Goal: Information Seeking & Learning: Learn about a topic

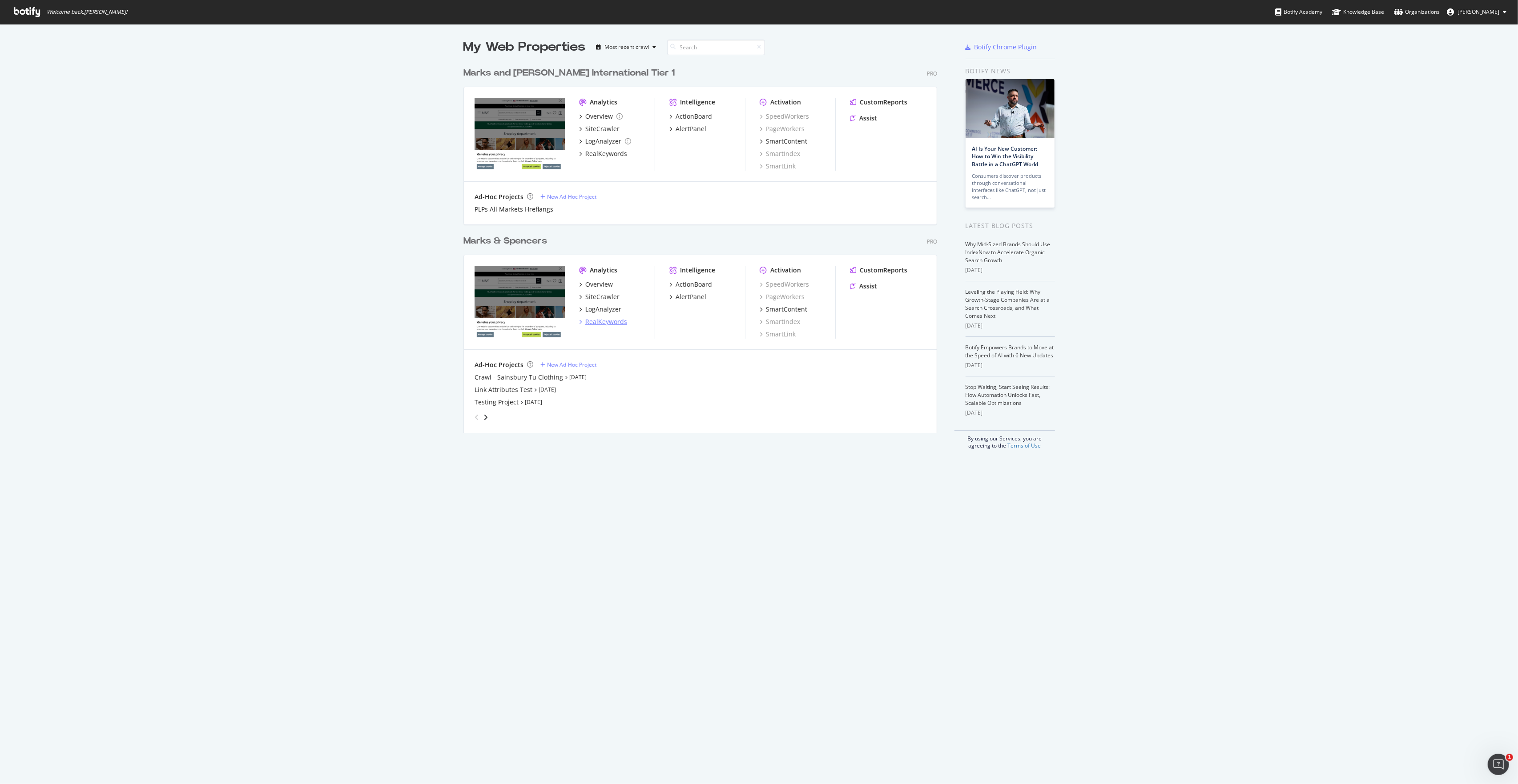
click at [609, 321] on div "RealKeywords" at bounding box center [606, 322] width 42 height 9
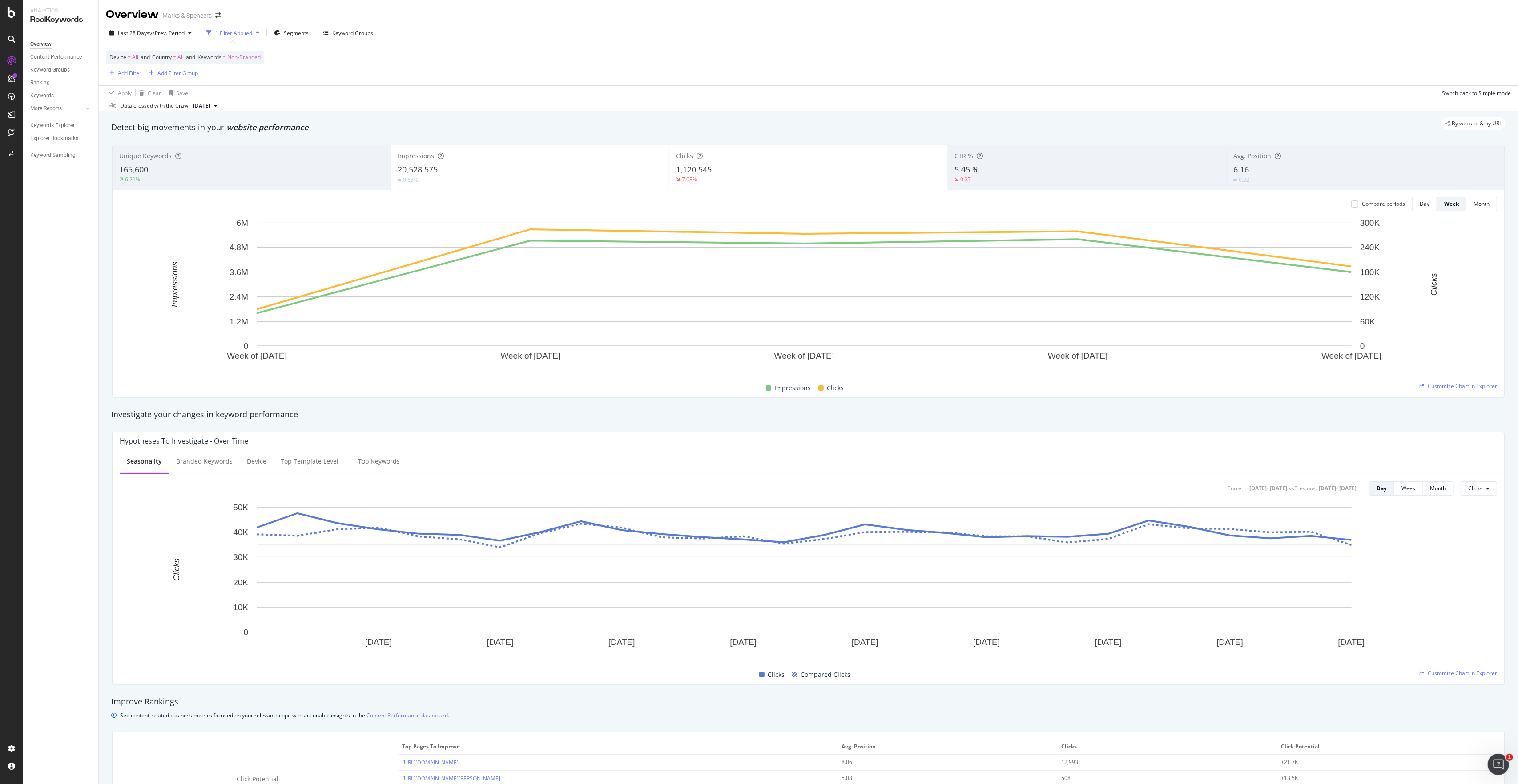
click at [128, 75] on div "Add Filter" at bounding box center [130, 73] width 24 height 8
click at [232, 81] on input "text" at bounding box center [192, 75] width 138 height 14
type input "host"
click at [167, 137] on div "Host" at bounding box center [184, 135] width 152 height 11
click at [163, 113] on input "text" at bounding box center [163, 111] width 97 height 14
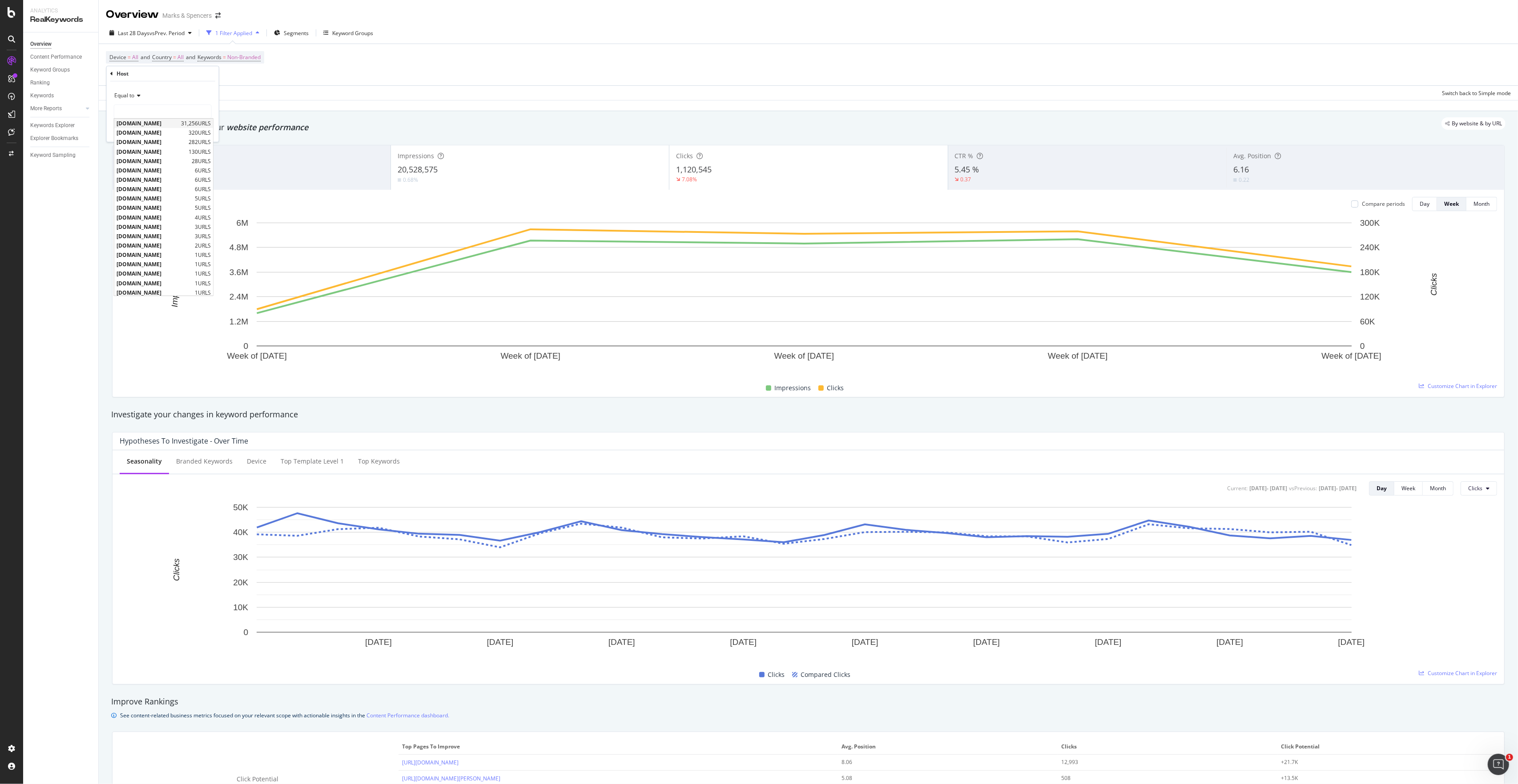
click at [171, 124] on span "[DOMAIN_NAME]" at bounding box center [148, 123] width 62 height 8
type input "[DOMAIN_NAME]"
click at [209, 129] on div "Apply" at bounding box center [204, 130] width 14 height 8
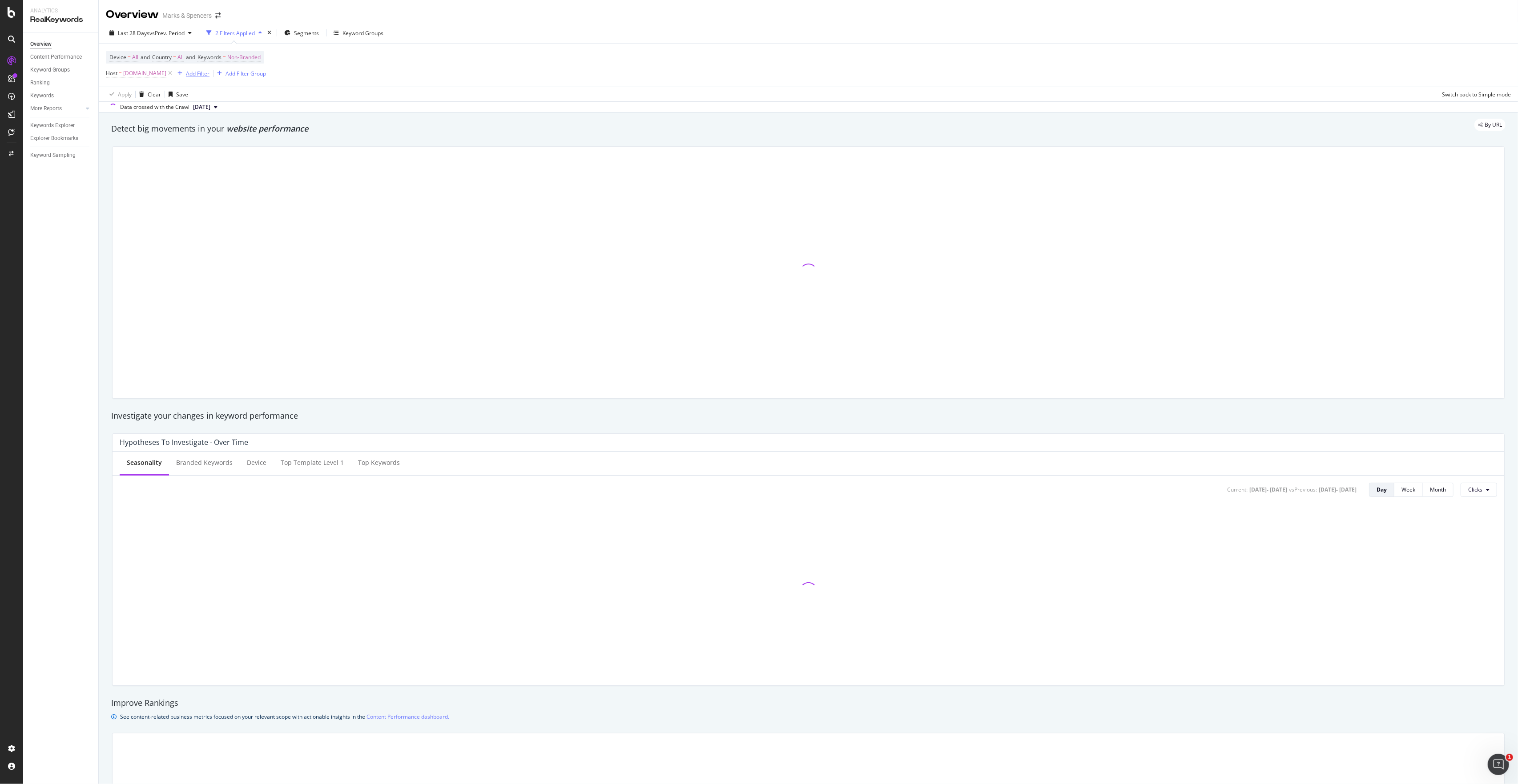
click at [209, 74] on div "Add Filter" at bounding box center [197, 73] width 24 height 8
type input "protoc"
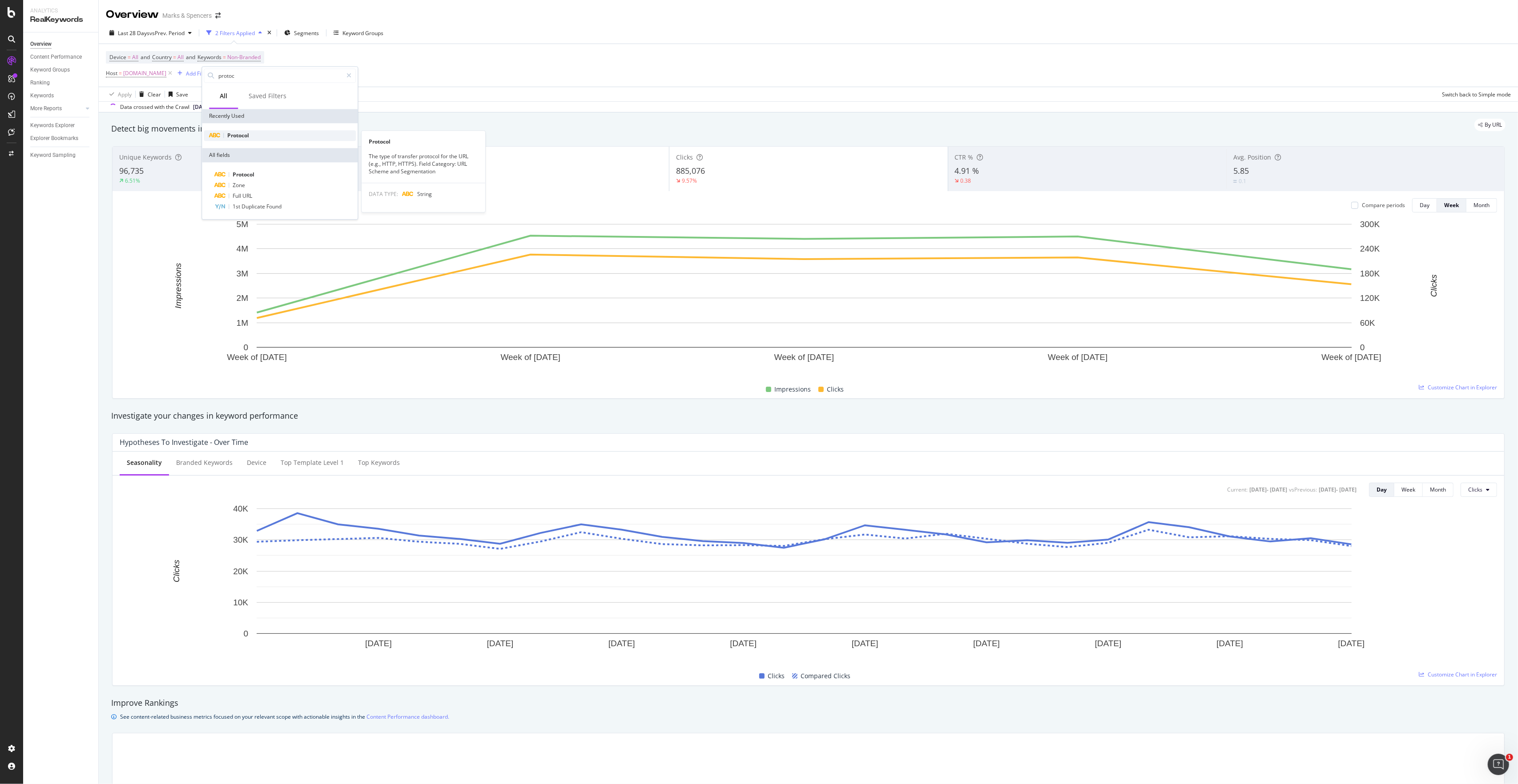
click at [244, 131] on span "Protocol" at bounding box center [238, 135] width 22 height 8
click at [253, 114] on input "text" at bounding box center [258, 112] width 97 height 14
click at [253, 114] on input "text" at bounding box center [258, 112] width 97 height 14
click at [262, 125] on span "https" at bounding box center [243, 124] width 62 height 8
type input "https"
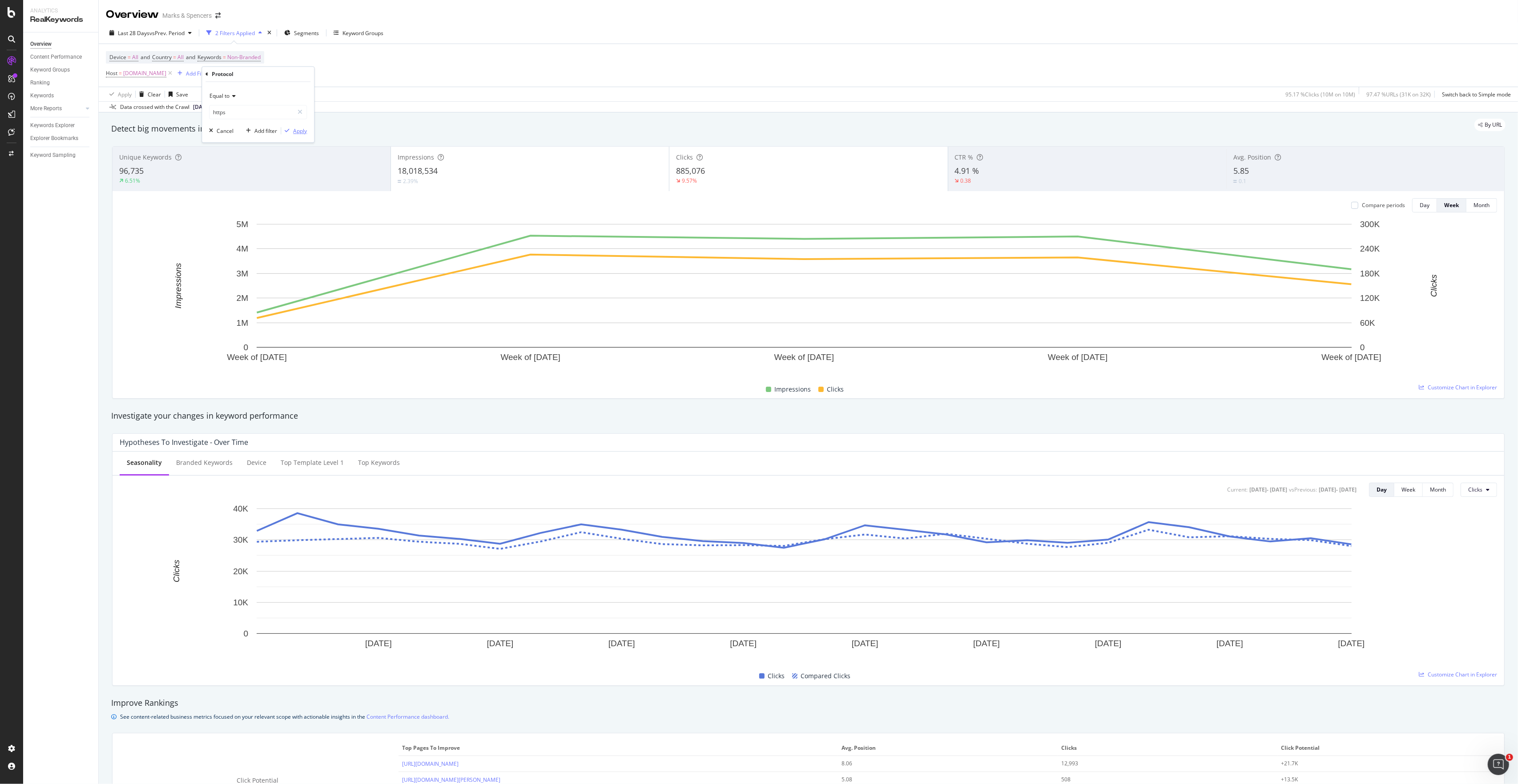
click at [302, 133] on div "Apply" at bounding box center [299, 131] width 14 height 8
click at [270, 74] on div "Add Filter" at bounding box center [259, 73] width 24 height 8
click at [413, 72] on div at bounding box center [411, 75] width 13 height 14
click at [427, 59] on div "Device = All and Country = All and Keywords = Non-Branded Host = [DOMAIN_NAME] …" at bounding box center [808, 65] width 1405 height 42
click at [183, 61] on span "All" at bounding box center [180, 57] width 6 height 12
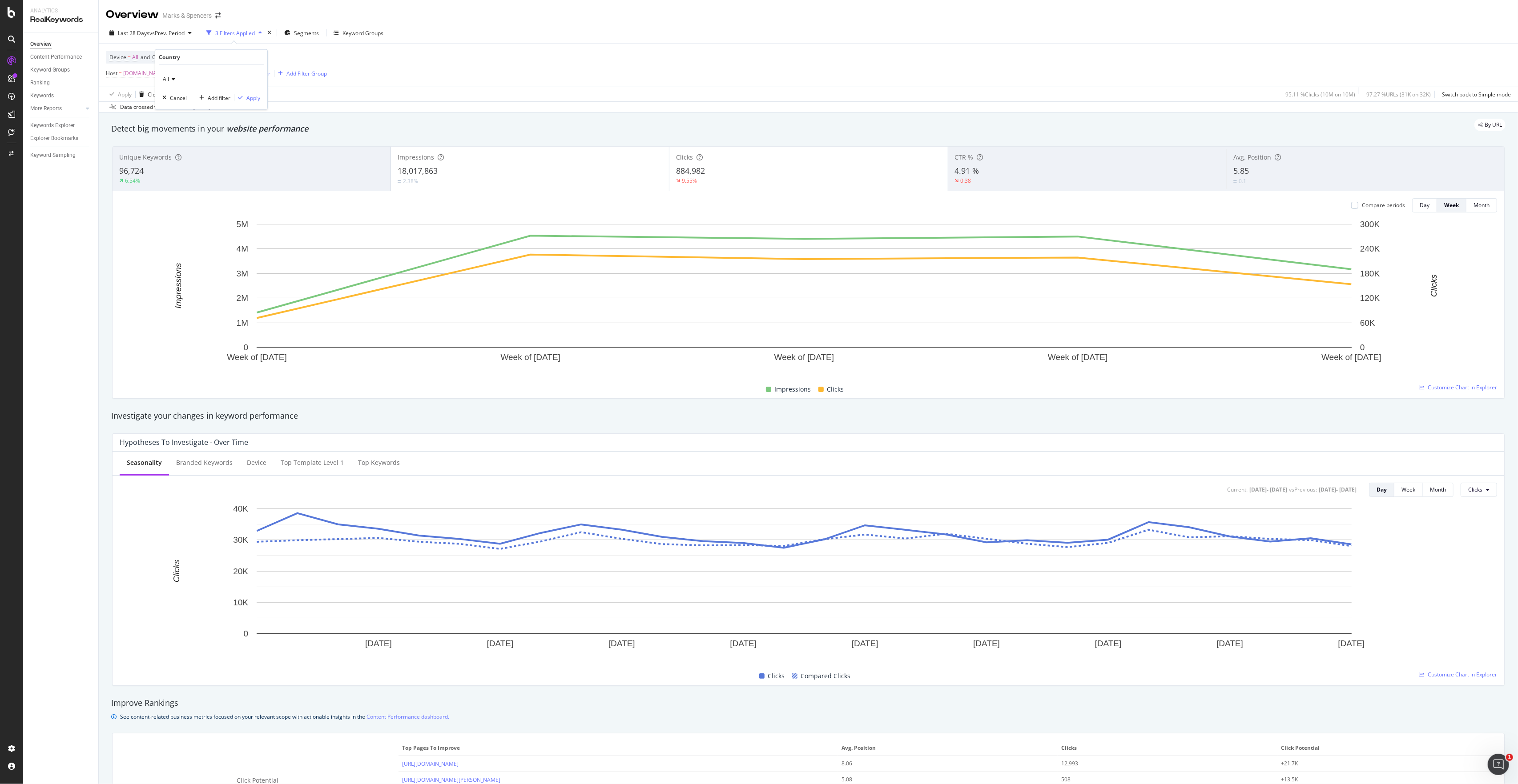
click at [171, 82] on div "All" at bounding box center [211, 79] width 98 height 14
click at [180, 107] on span "[GEOGRAPHIC_DATA]" at bounding box center [193, 108] width 54 height 8
click at [252, 100] on div "Apply" at bounding box center [253, 97] width 14 height 8
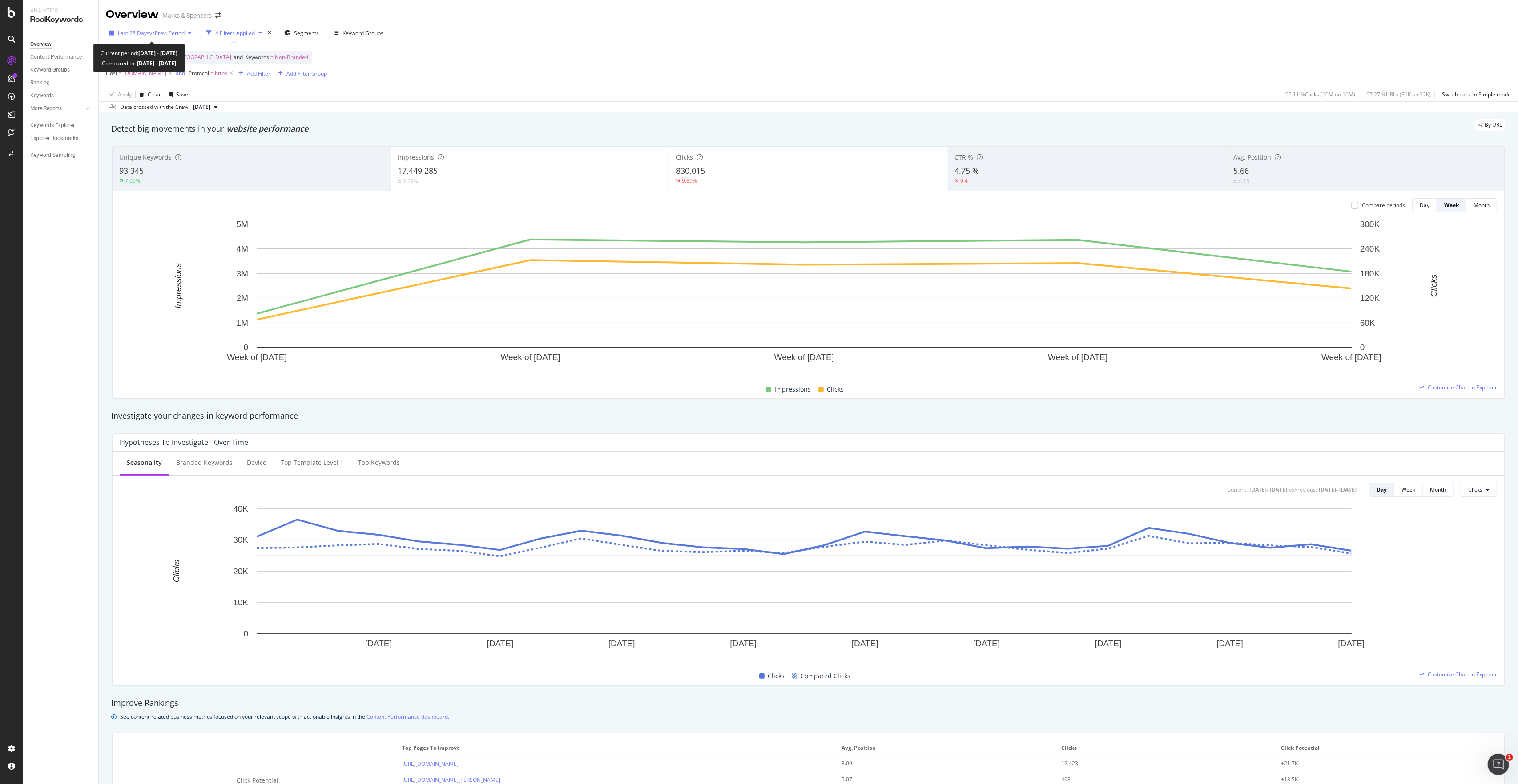
click at [113, 29] on div "Last 28 Days vs Prev. Period" at bounding box center [151, 33] width 90 height 14
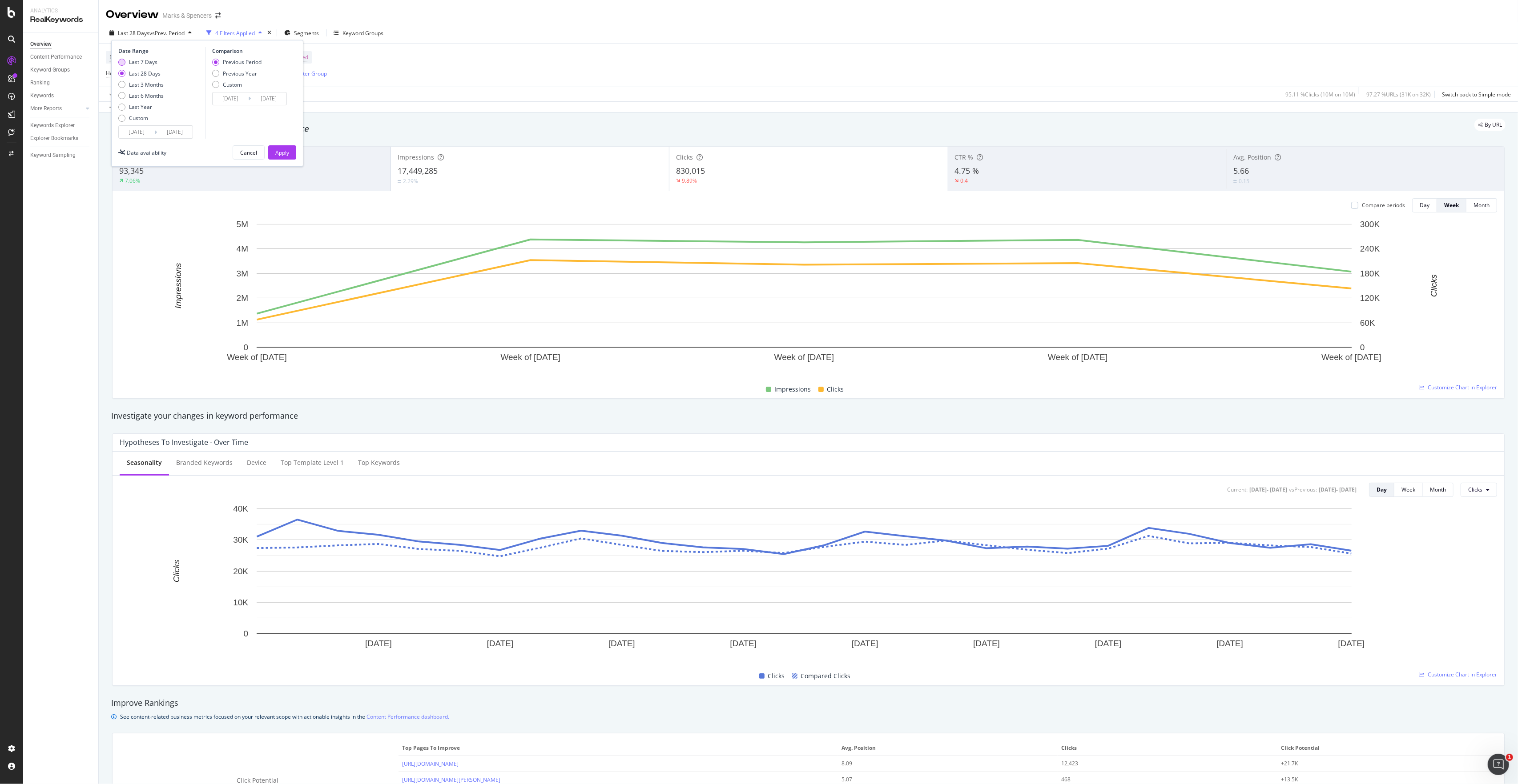
click at [151, 61] on div "Last 7 Days" at bounding box center [143, 62] width 28 height 8
type input "[DATE]"
click at [256, 72] on div "Previous Year" at bounding box center [240, 73] width 34 height 8
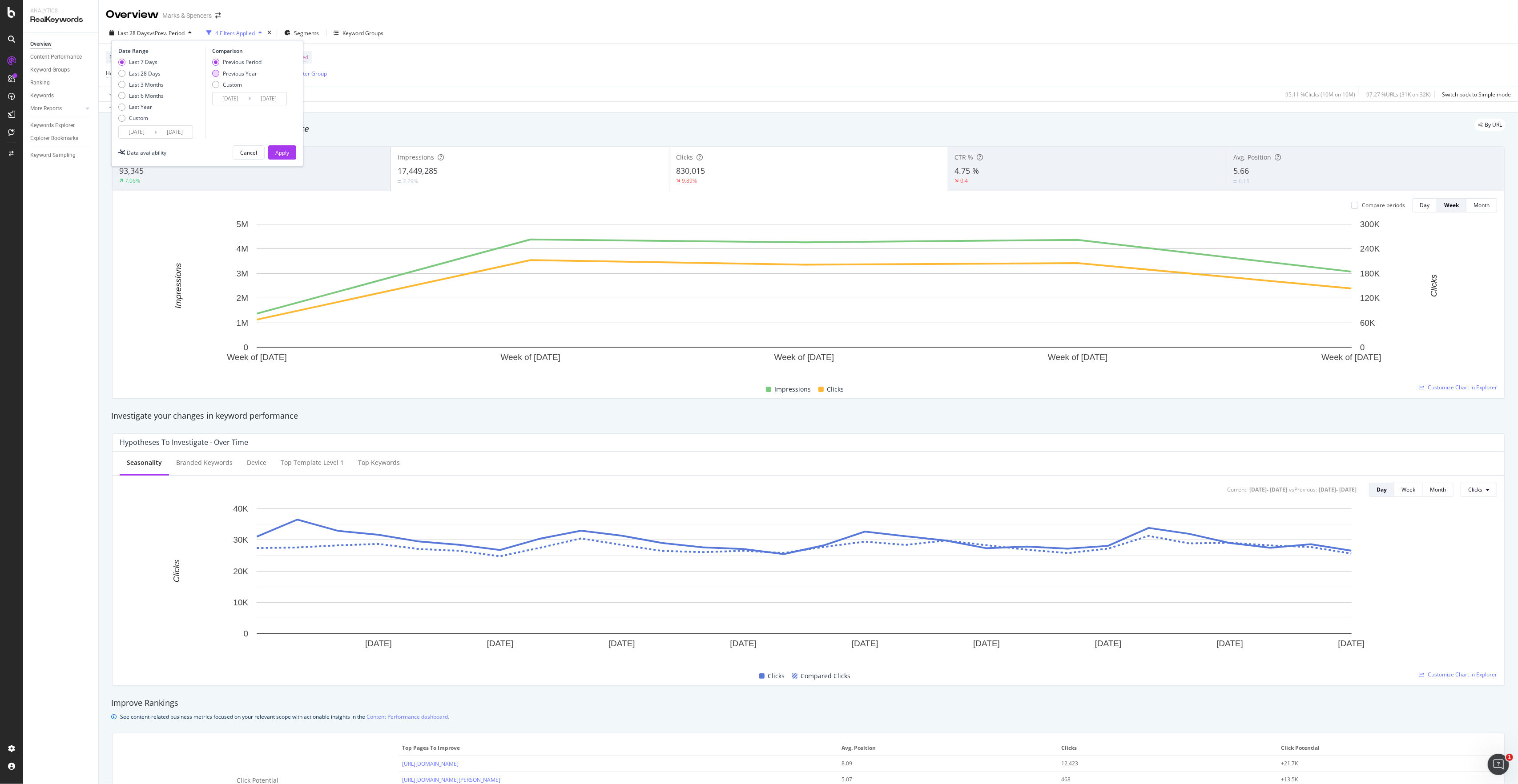
type input "[DATE]"
click at [285, 151] on div "Apply" at bounding box center [282, 153] width 14 height 8
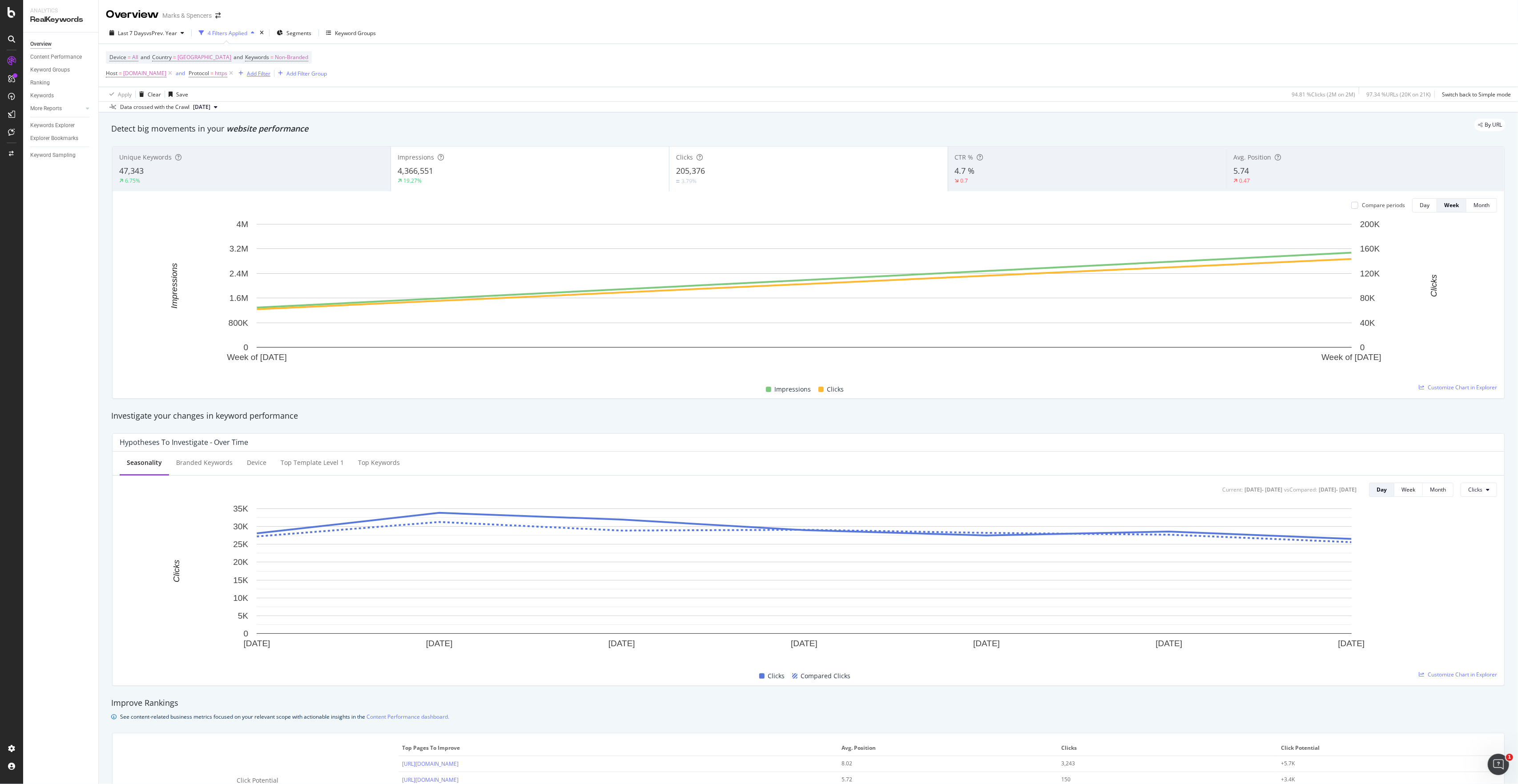
click at [270, 74] on div "Add Filter" at bounding box center [259, 73] width 24 height 8
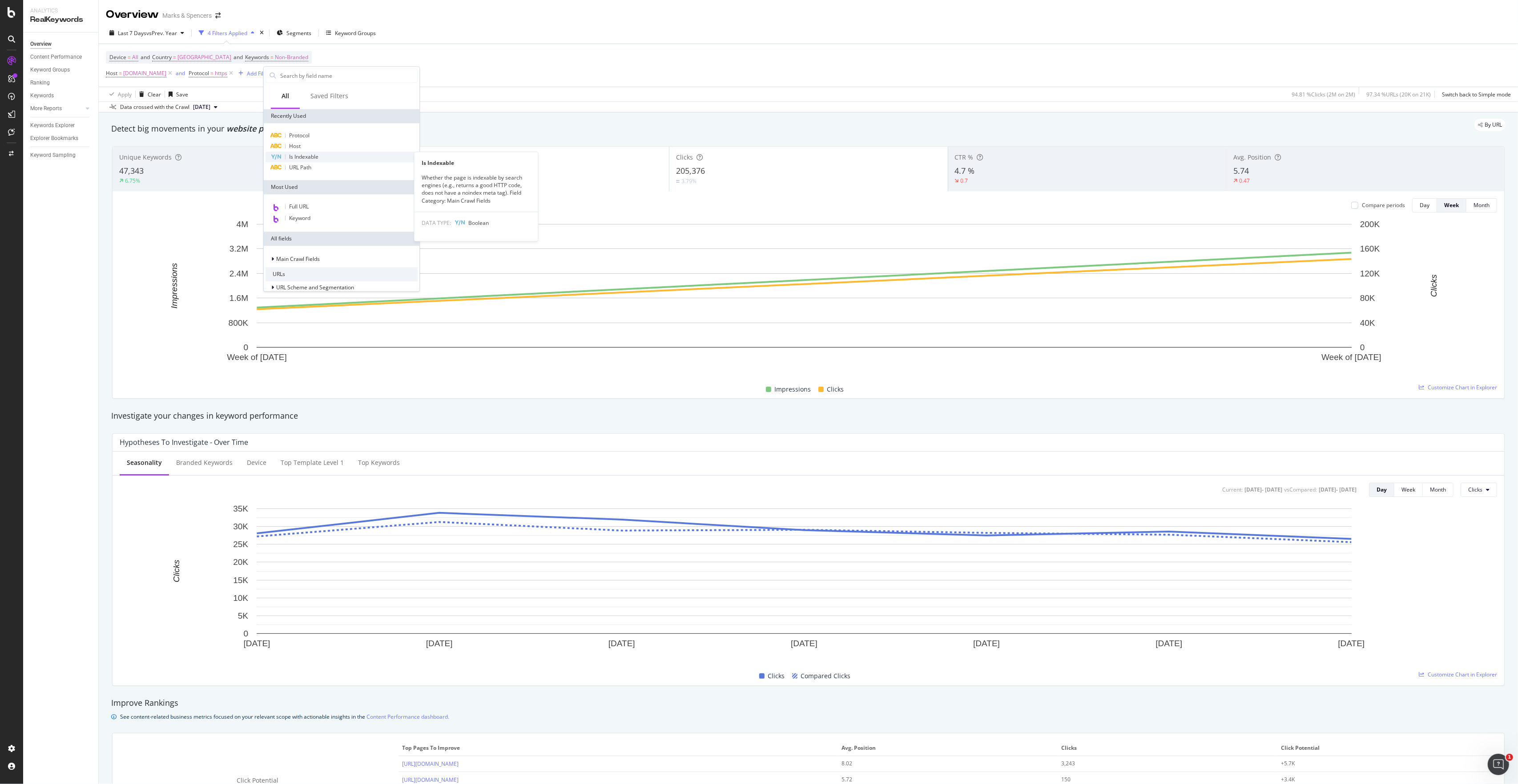
click at [318, 155] on span "Is Indexable" at bounding box center [304, 157] width 29 height 8
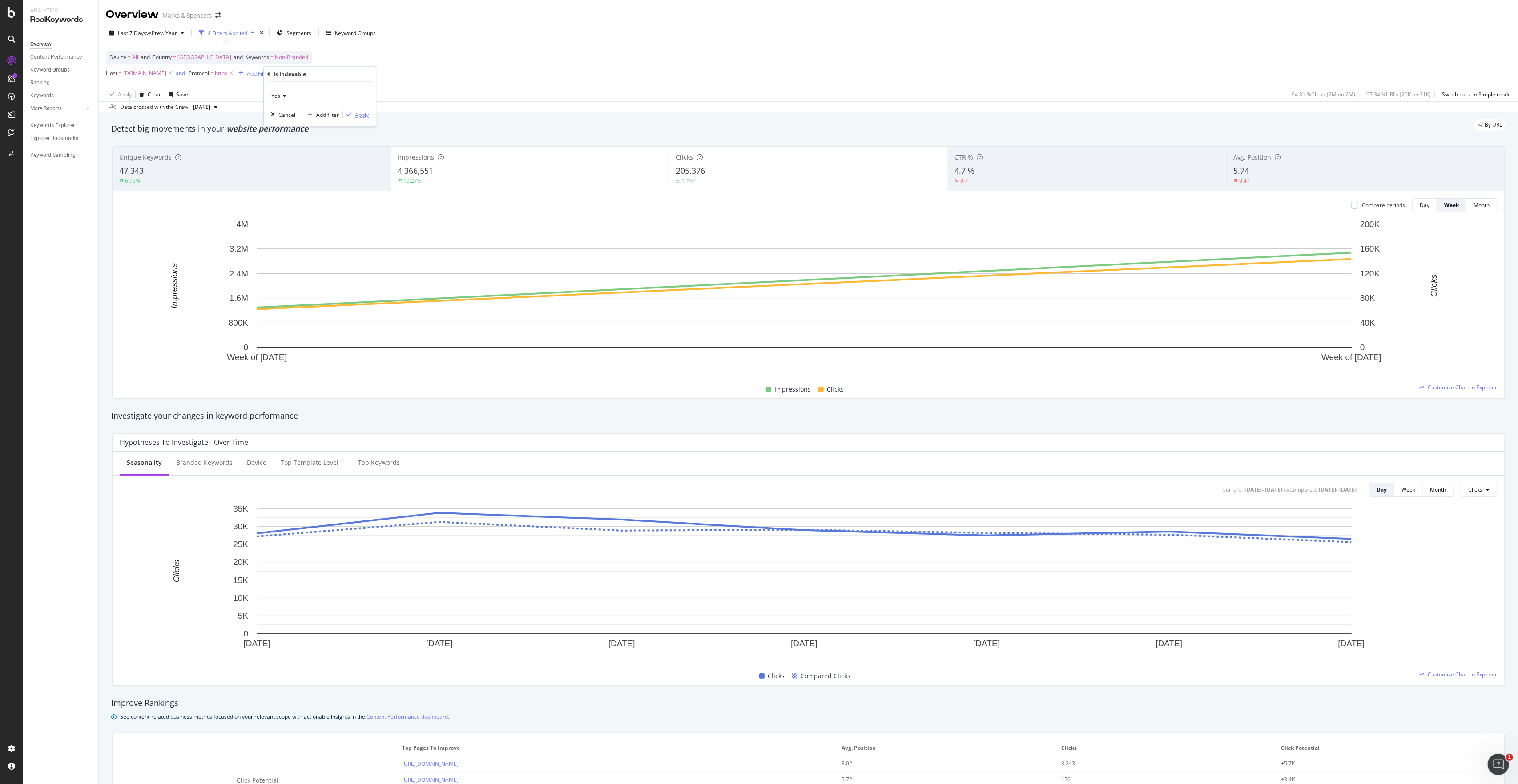
click at [362, 116] on div "Apply" at bounding box center [361, 115] width 14 height 8
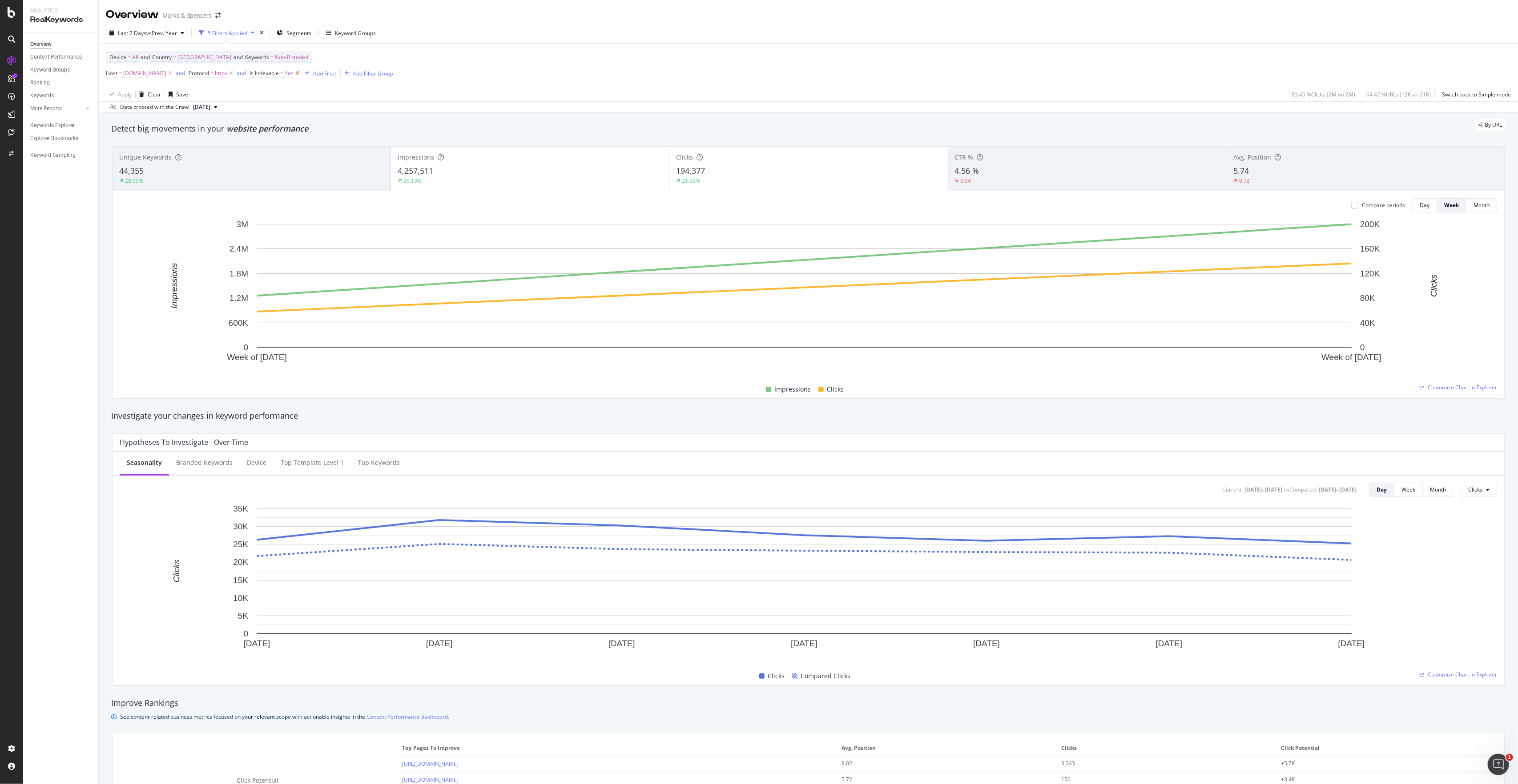
click at [301, 77] on icon at bounding box center [297, 73] width 8 height 9
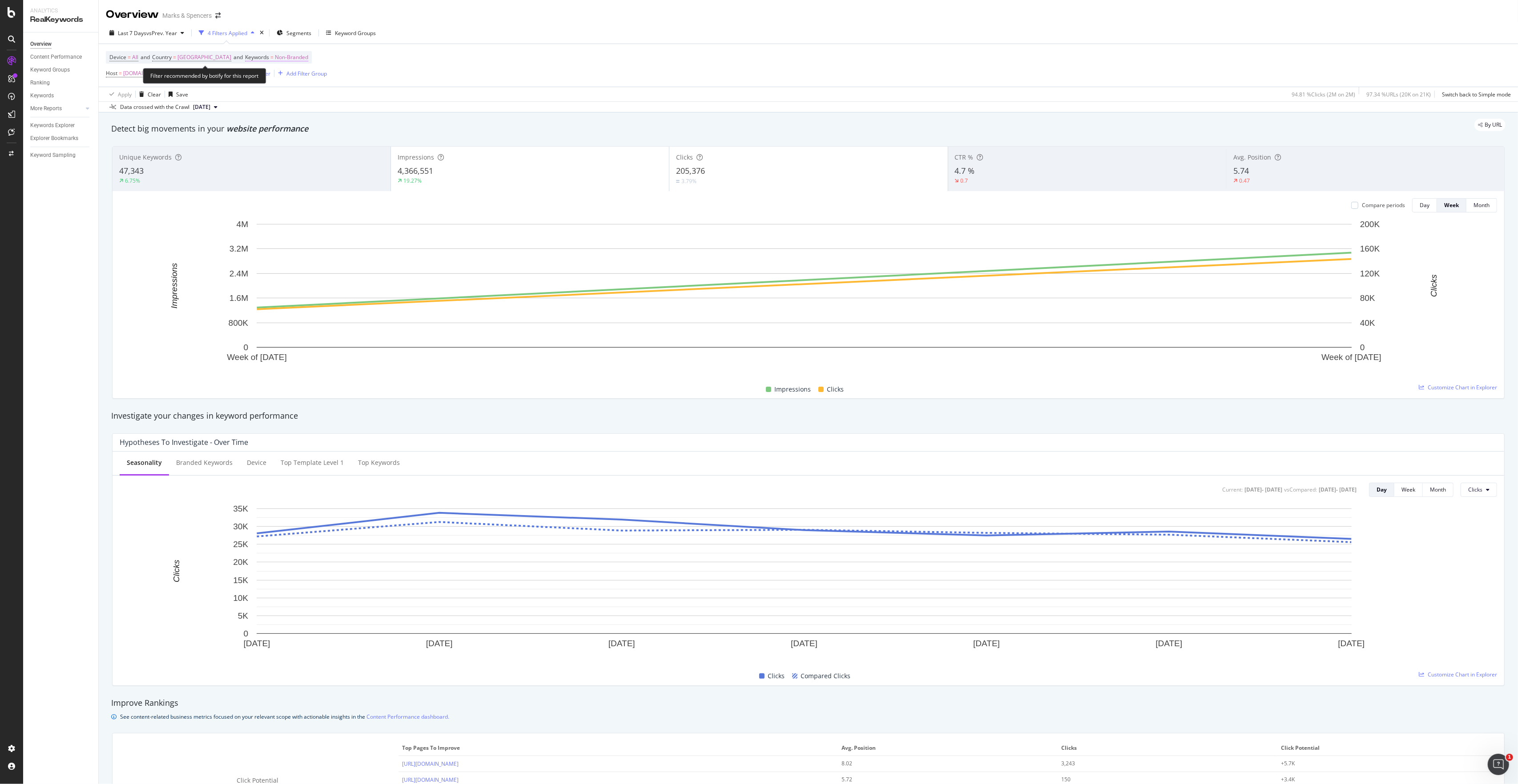
click at [292, 56] on span "Non-Branded" at bounding box center [291, 57] width 34 height 12
click at [276, 80] on span "Non-Branded" at bounding box center [263, 79] width 37 height 8
click at [274, 108] on span "Branded" at bounding box center [298, 110] width 91 height 8
click at [334, 99] on div "Apply" at bounding box center [335, 97] width 14 height 8
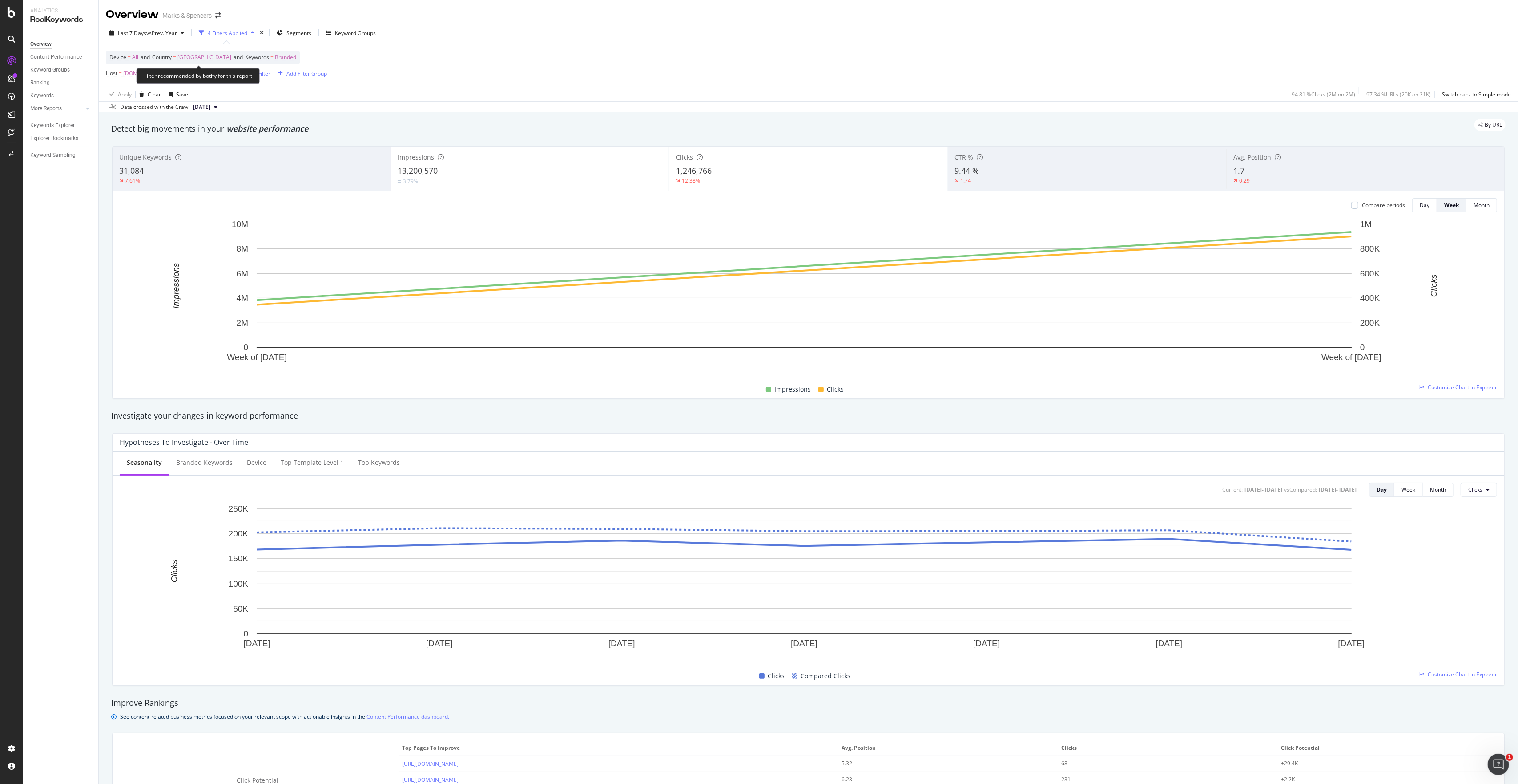
click at [275, 59] on span "Branded" at bounding box center [285, 57] width 21 height 12
click at [269, 79] on span "Branded" at bounding box center [257, 79] width 25 height 8
click at [270, 143] on div "All" at bounding box center [298, 149] width 105 height 13
click at [335, 95] on div "Apply" at bounding box center [335, 97] width 14 height 8
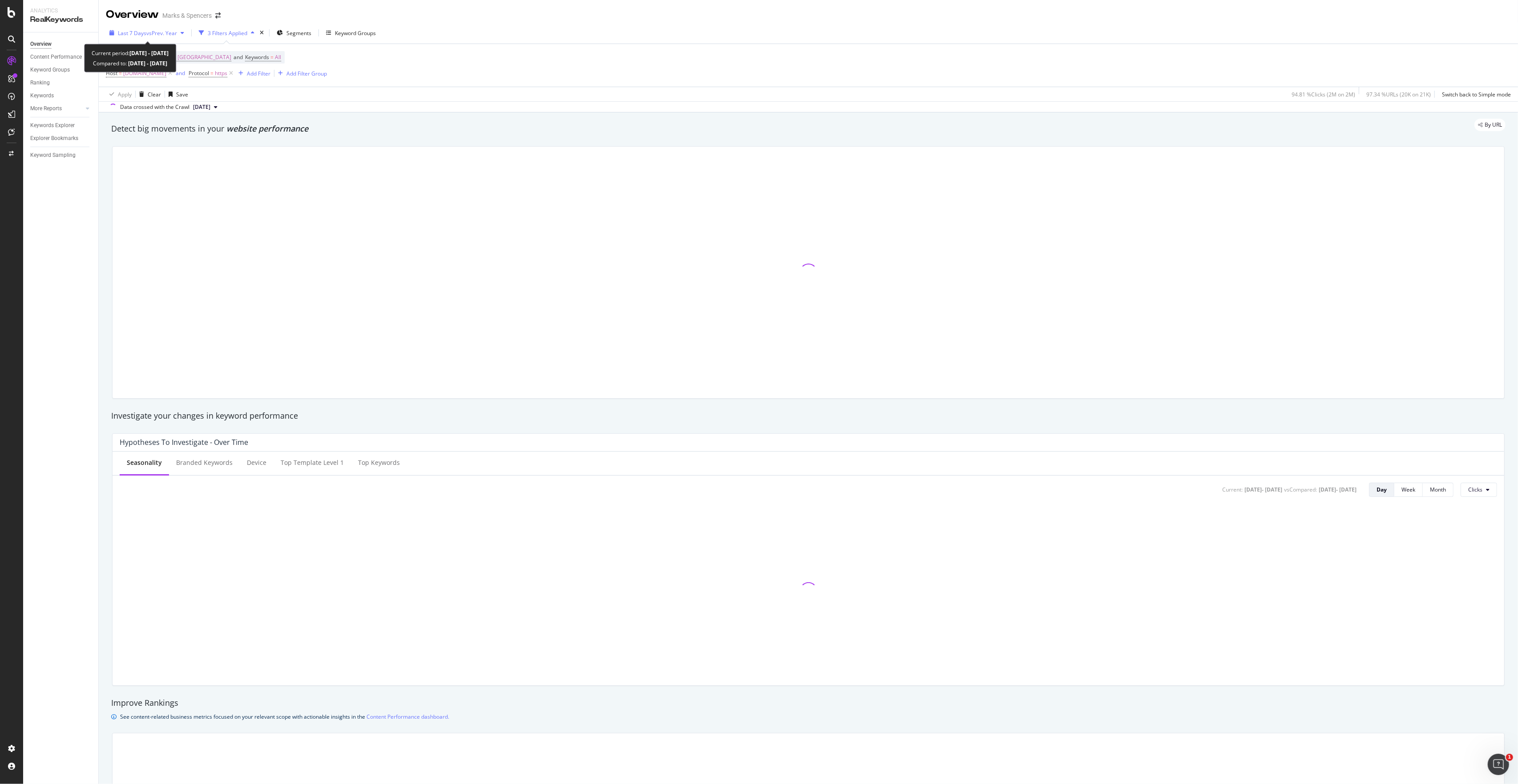
click at [111, 37] on div "Last 7 Days vs Prev. Year" at bounding box center [147, 33] width 82 height 14
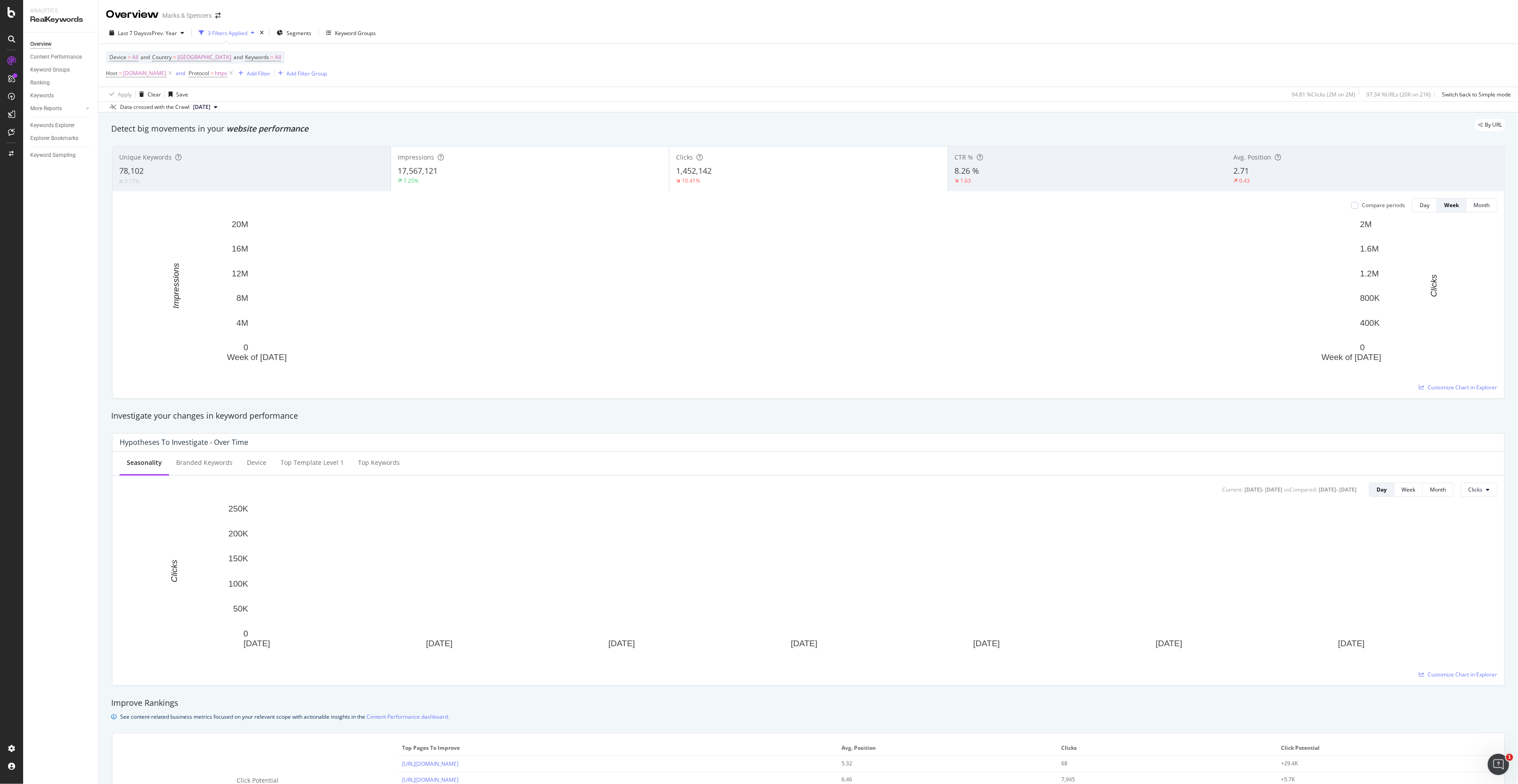
scroll to position [1025, 0]
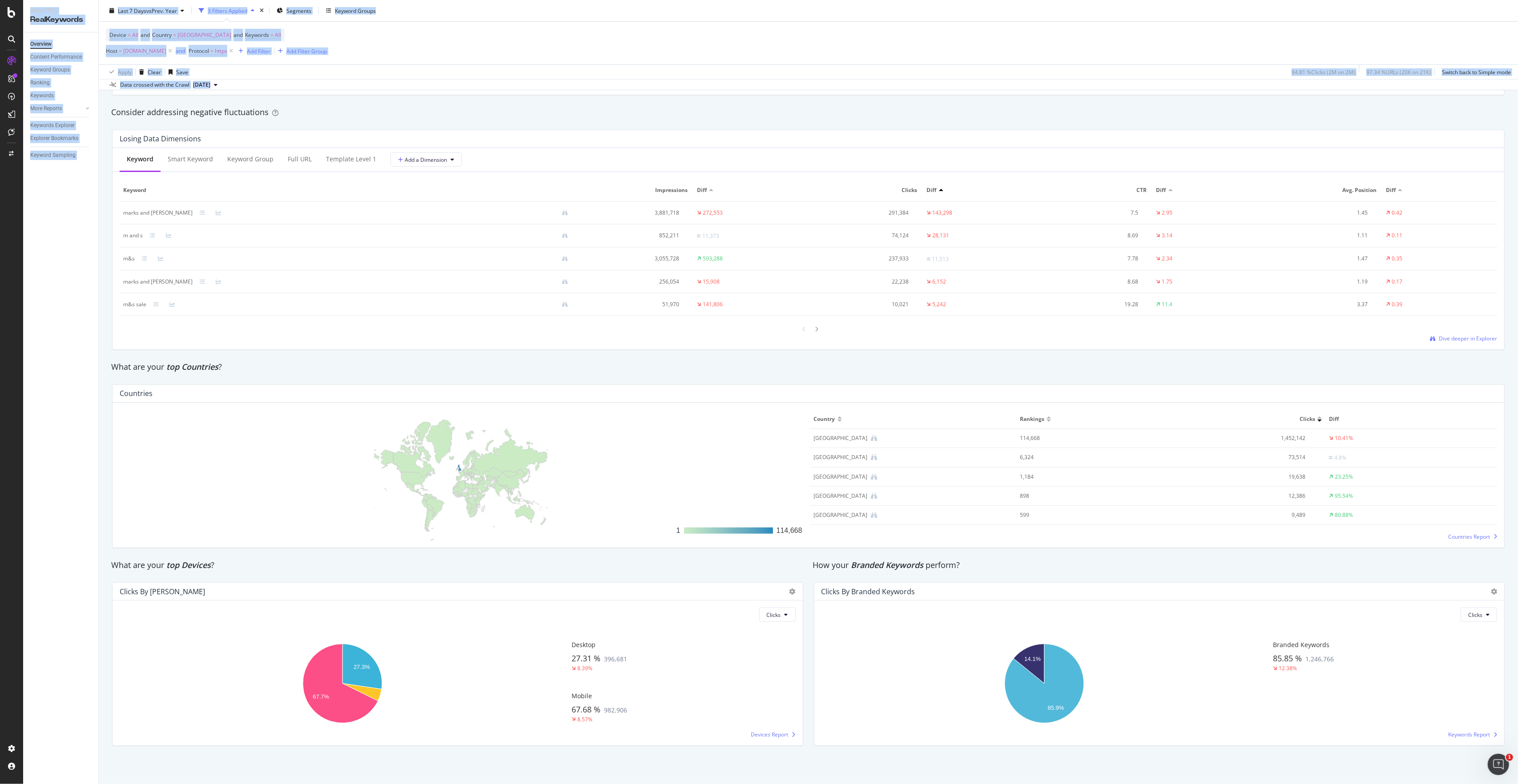
drag, startPoint x: 1516, startPoint y: 302, endPoint x: 1514, endPoint y: 765, distance: 463.0
click at [1516, 772] on div "Overview Marks & [PERSON_NAME] Last 7 Days vs Prev. Year 3 Filters Applied Segm…" at bounding box center [808, 392] width 1419 height 784
click at [1359, 726] on div "Hold CTRL while clicking to filter the report. 14.1% 85.9% Is Branded No. of Cl…" at bounding box center [1159, 684] width 676 height 110
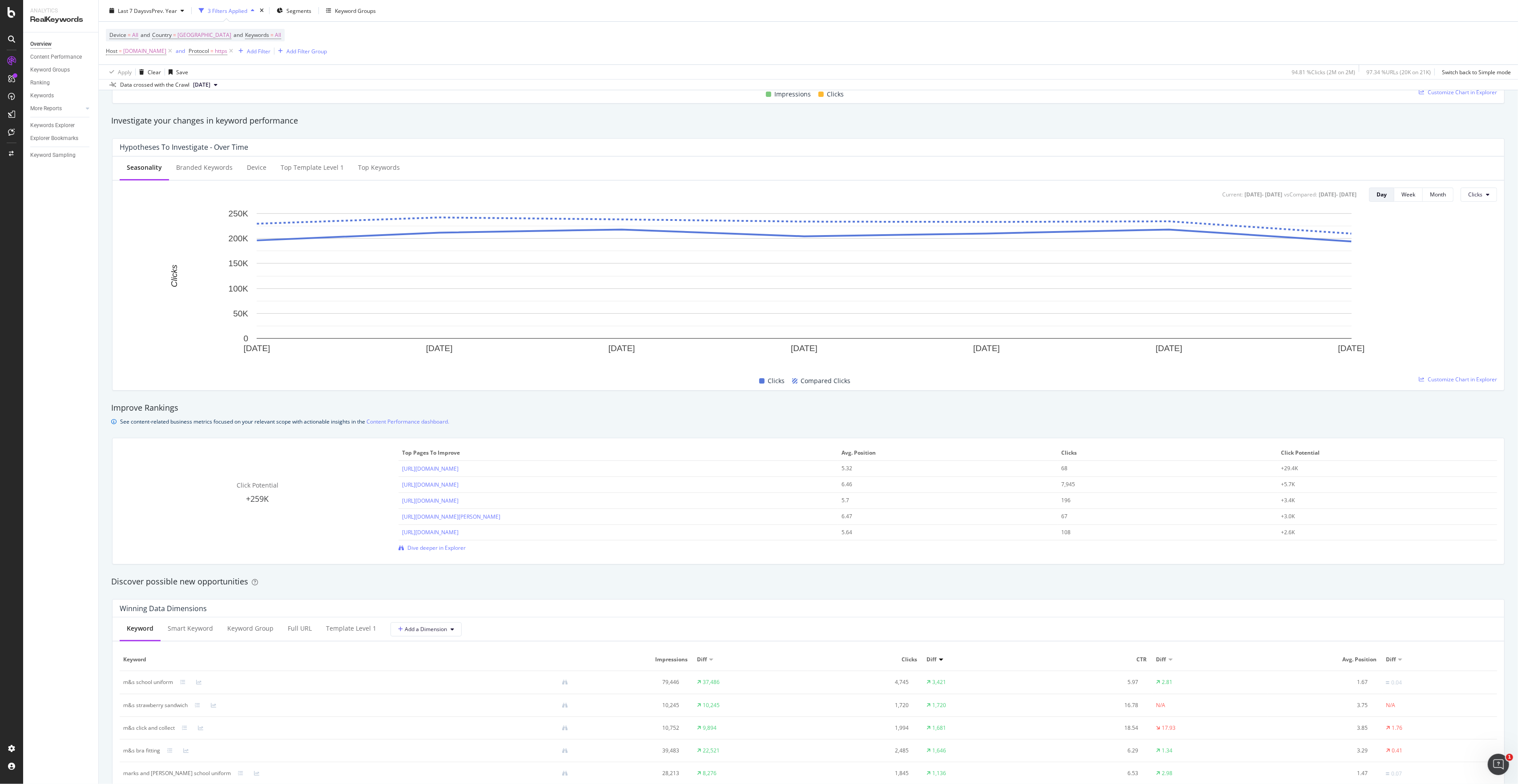
scroll to position [0, 0]
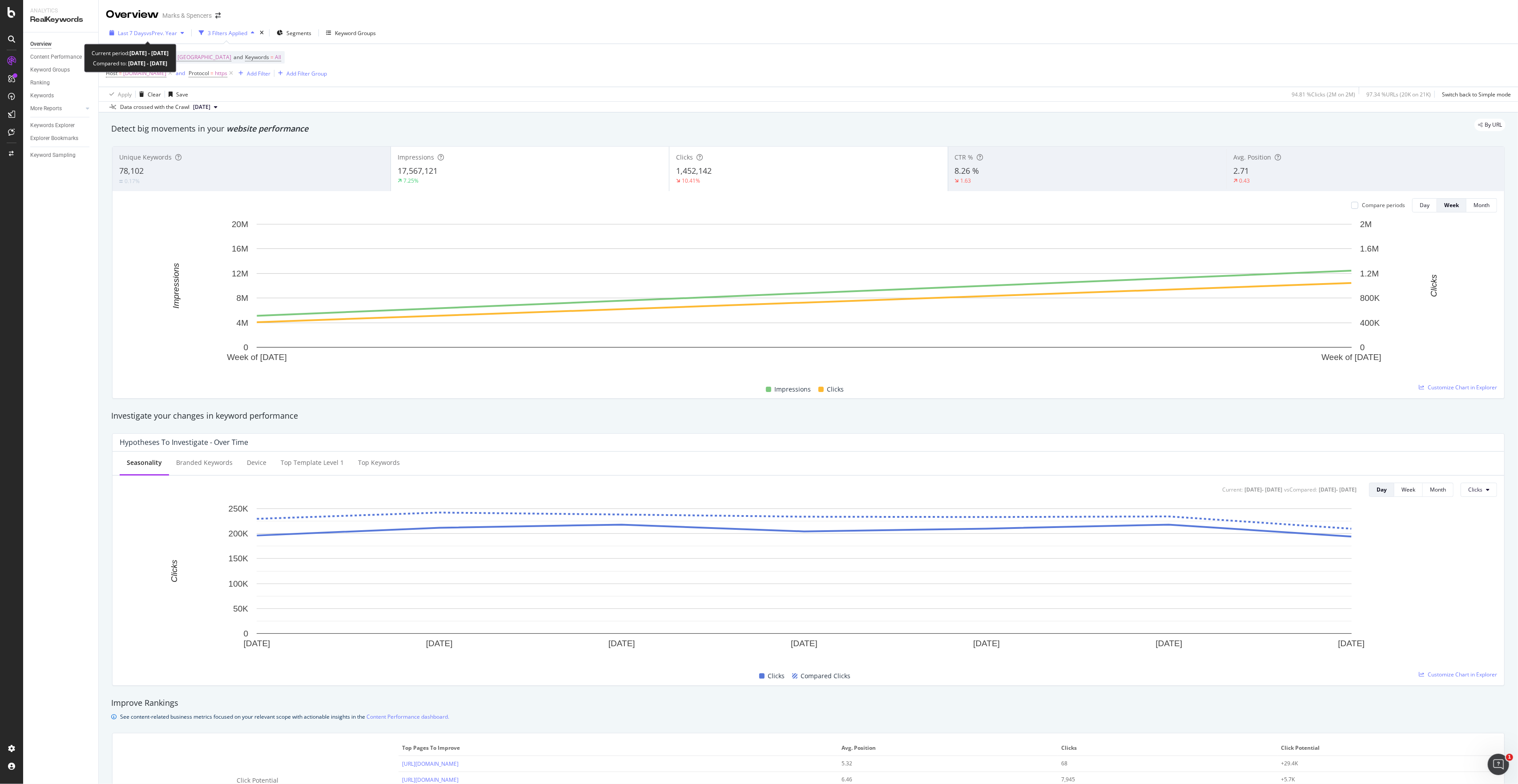
click at [110, 36] on div "Last 7 Days vs Prev. Year" at bounding box center [147, 33] width 82 height 14
click at [131, 117] on div "Custom" at bounding box center [138, 118] width 19 height 8
type input "[DATE]"
click at [141, 134] on input "[DATE]" at bounding box center [137, 132] width 35 height 12
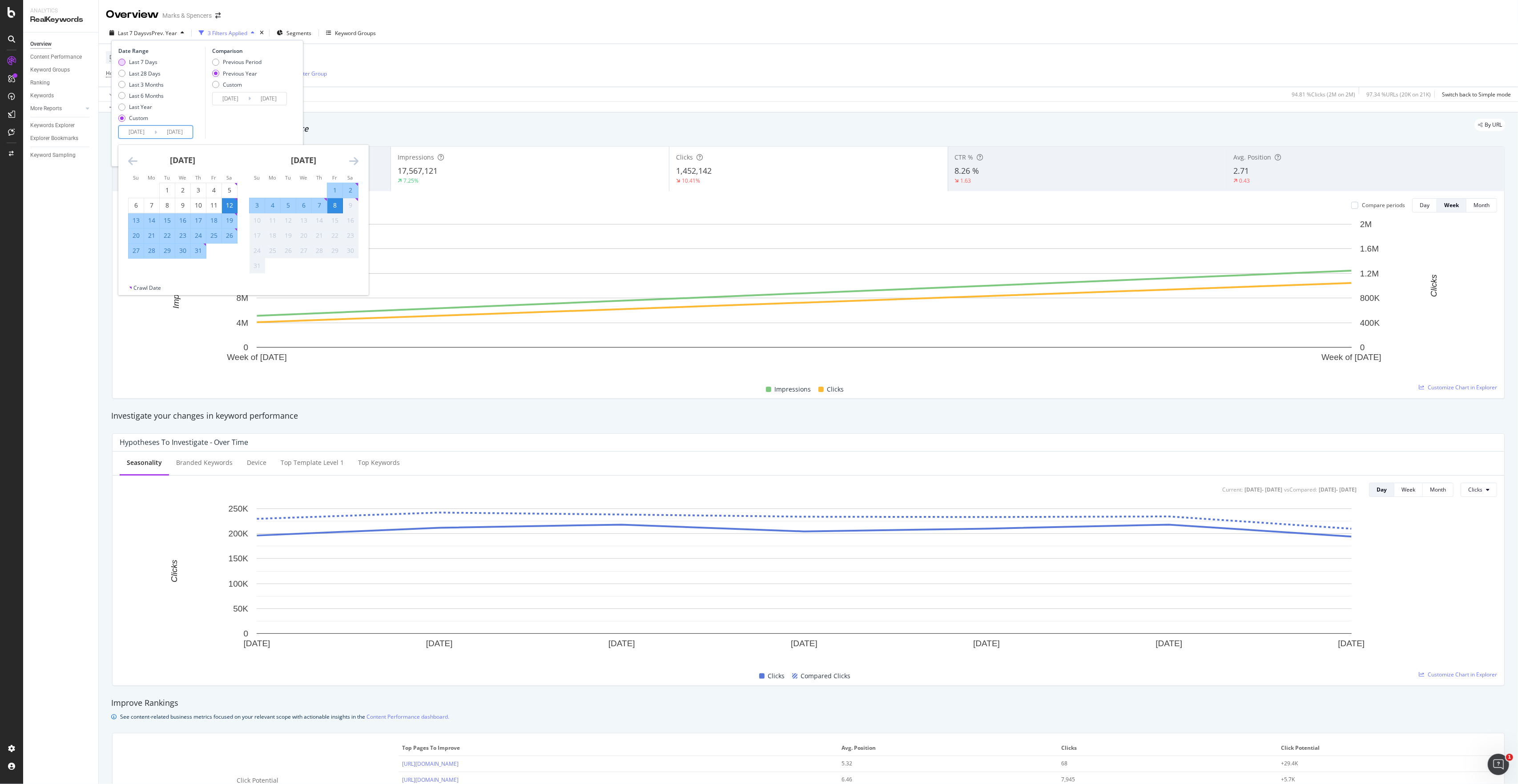
click at [133, 64] on div "Last 7 Days" at bounding box center [143, 62] width 28 height 8
type input "[DATE]"
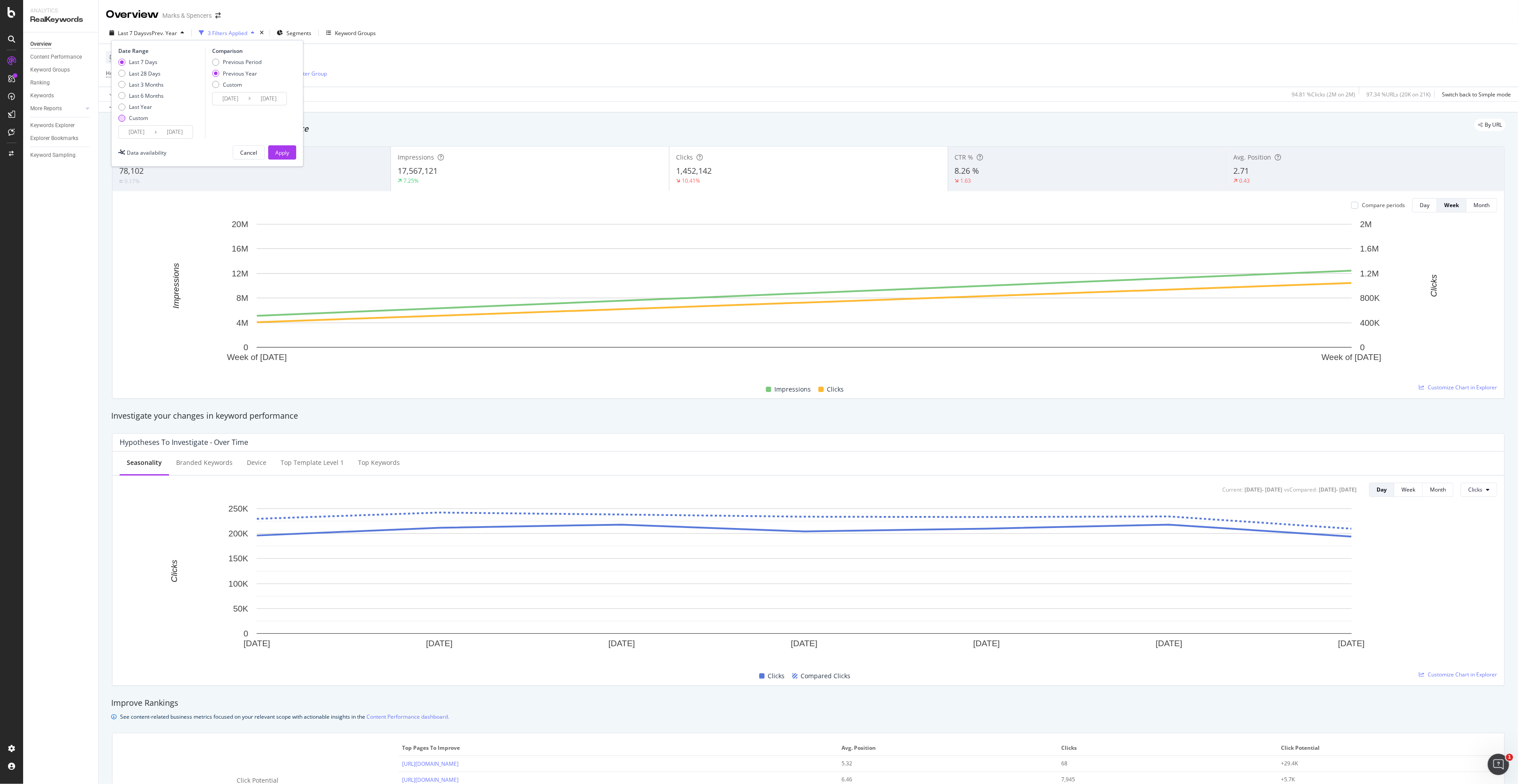
click at [133, 117] on div "Custom" at bounding box center [138, 118] width 19 height 8
type input "[DATE]"
click at [141, 131] on input "[DATE]" at bounding box center [137, 132] width 35 height 12
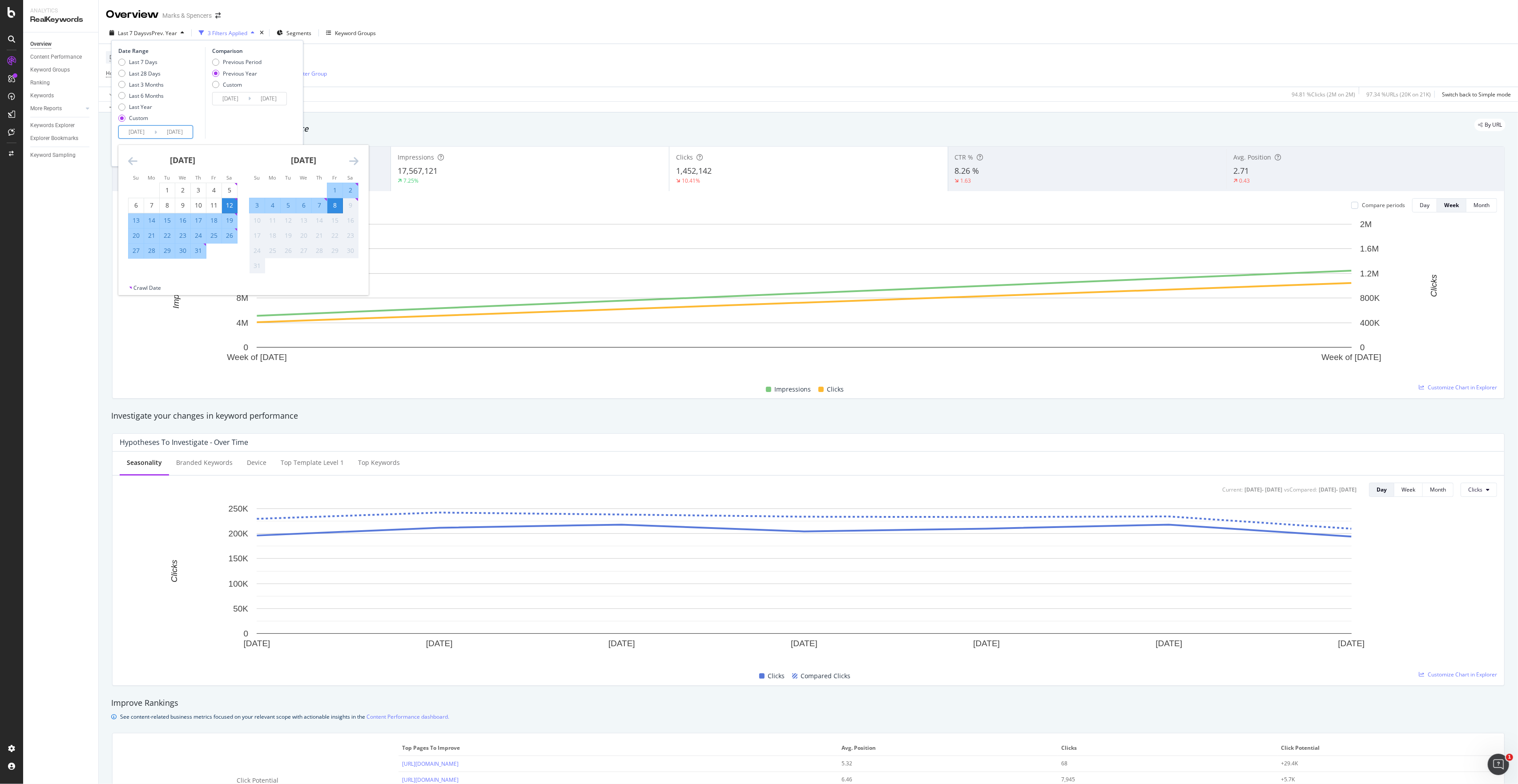
click at [134, 161] on icon "Move backward to switch to the previous month." at bounding box center [133, 161] width 9 height 11
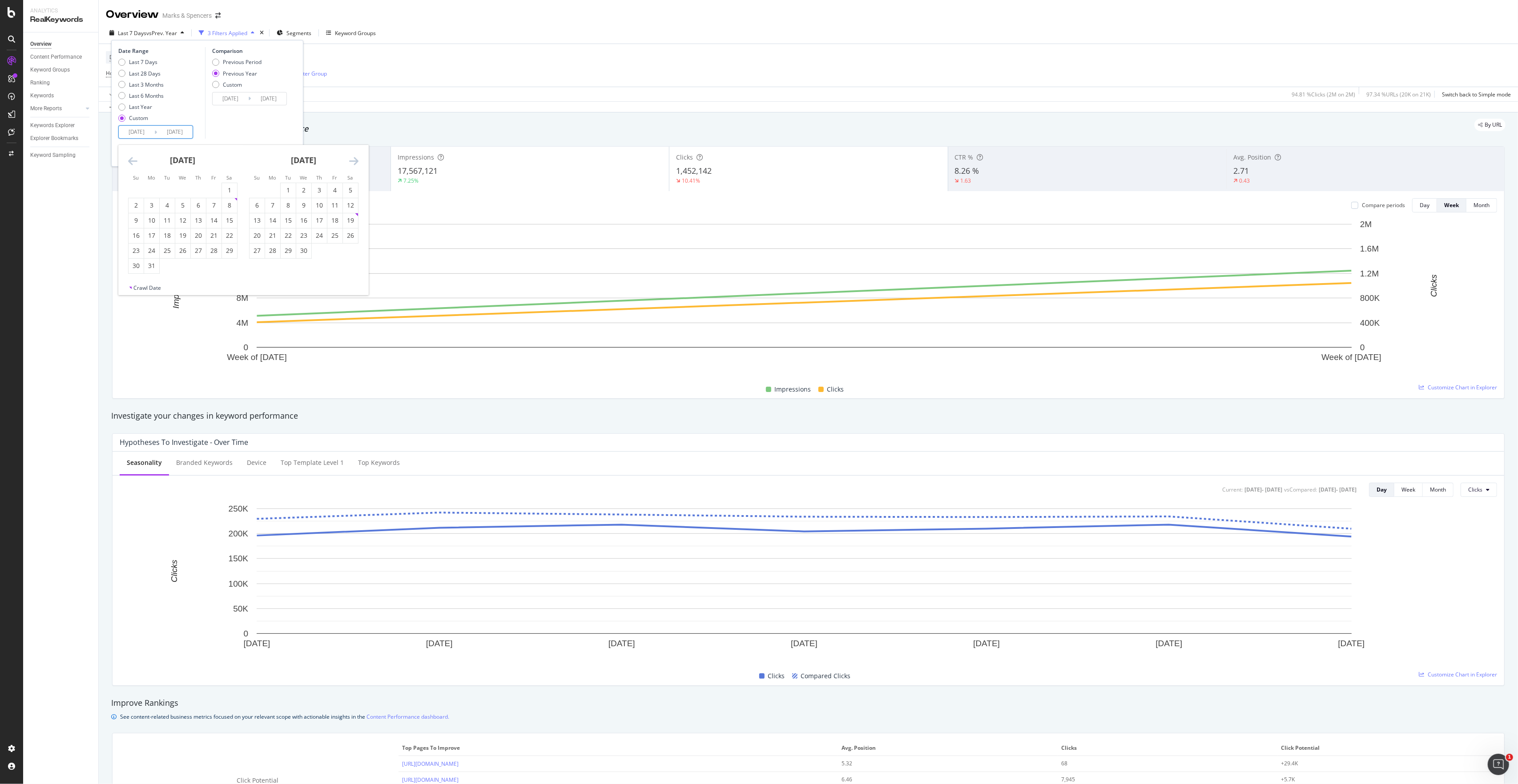
click at [134, 161] on icon "Move backward to switch to the previous month." at bounding box center [133, 161] width 9 height 11
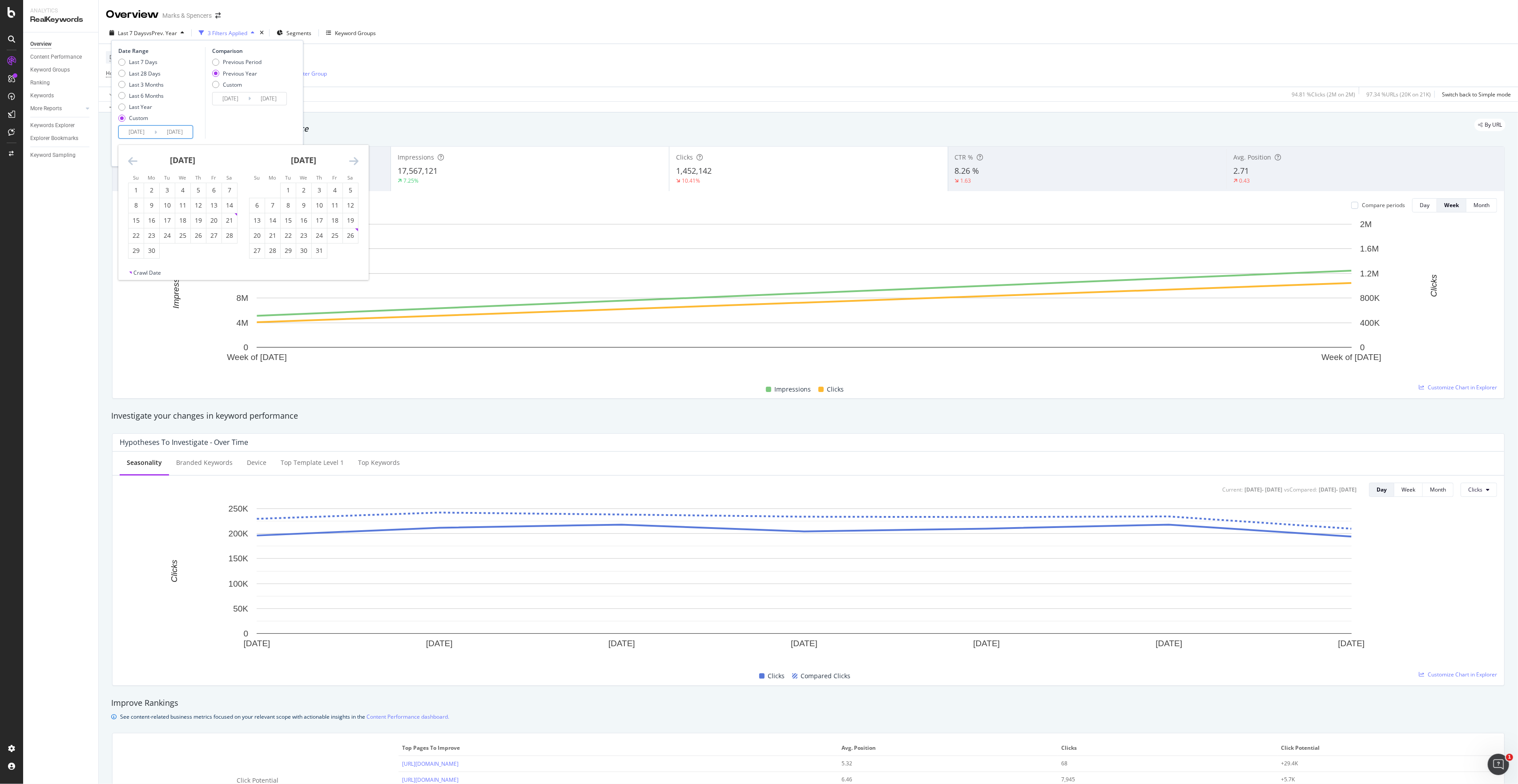
click at [134, 161] on icon "Move backward to switch to the previous month." at bounding box center [133, 161] width 9 height 11
click at [357, 164] on icon "Move forward to switch to the next month." at bounding box center [354, 161] width 9 height 11
click at [218, 189] on div "2" at bounding box center [214, 190] width 15 height 9
type input "[DATE]"
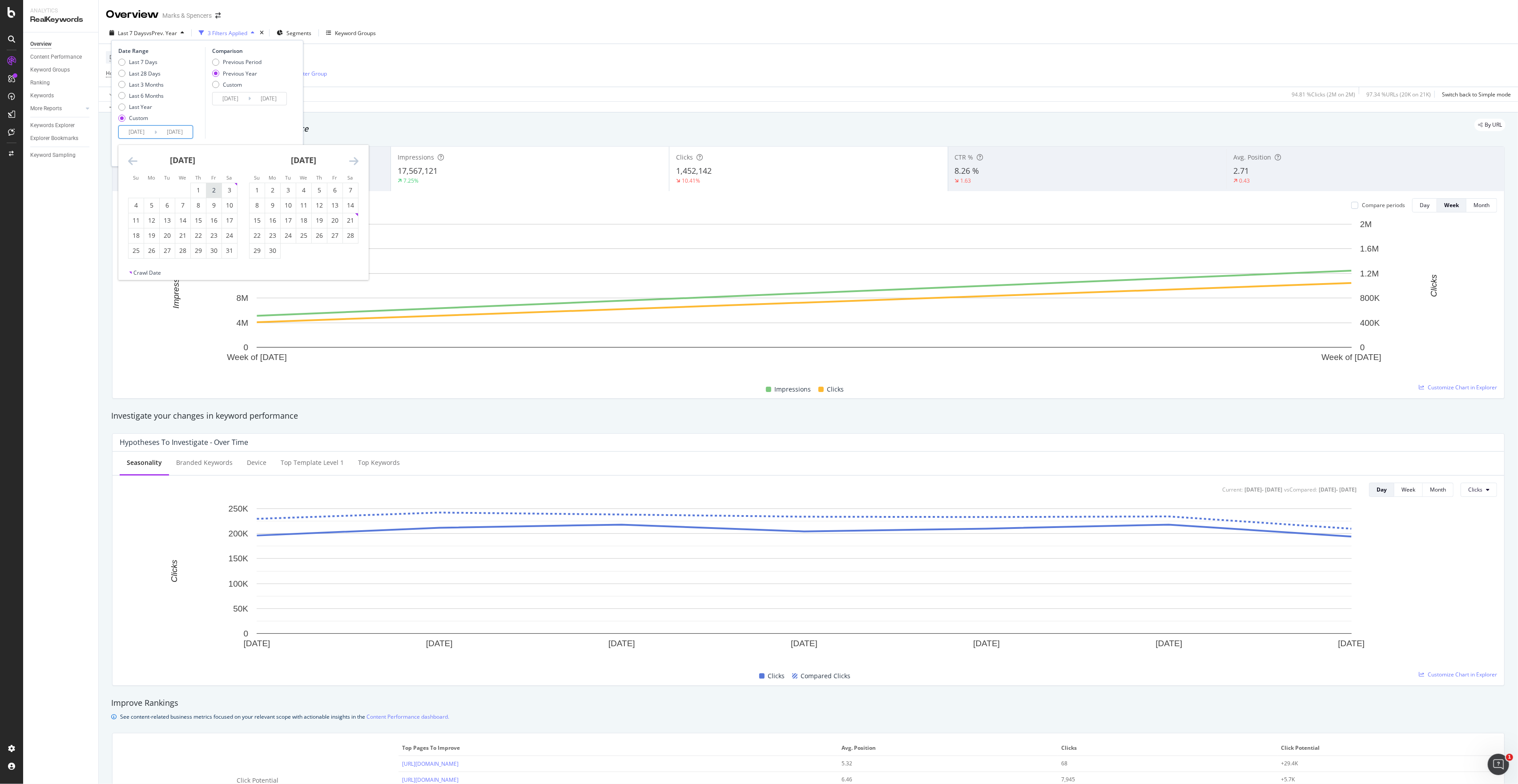
type input "[DATE]"
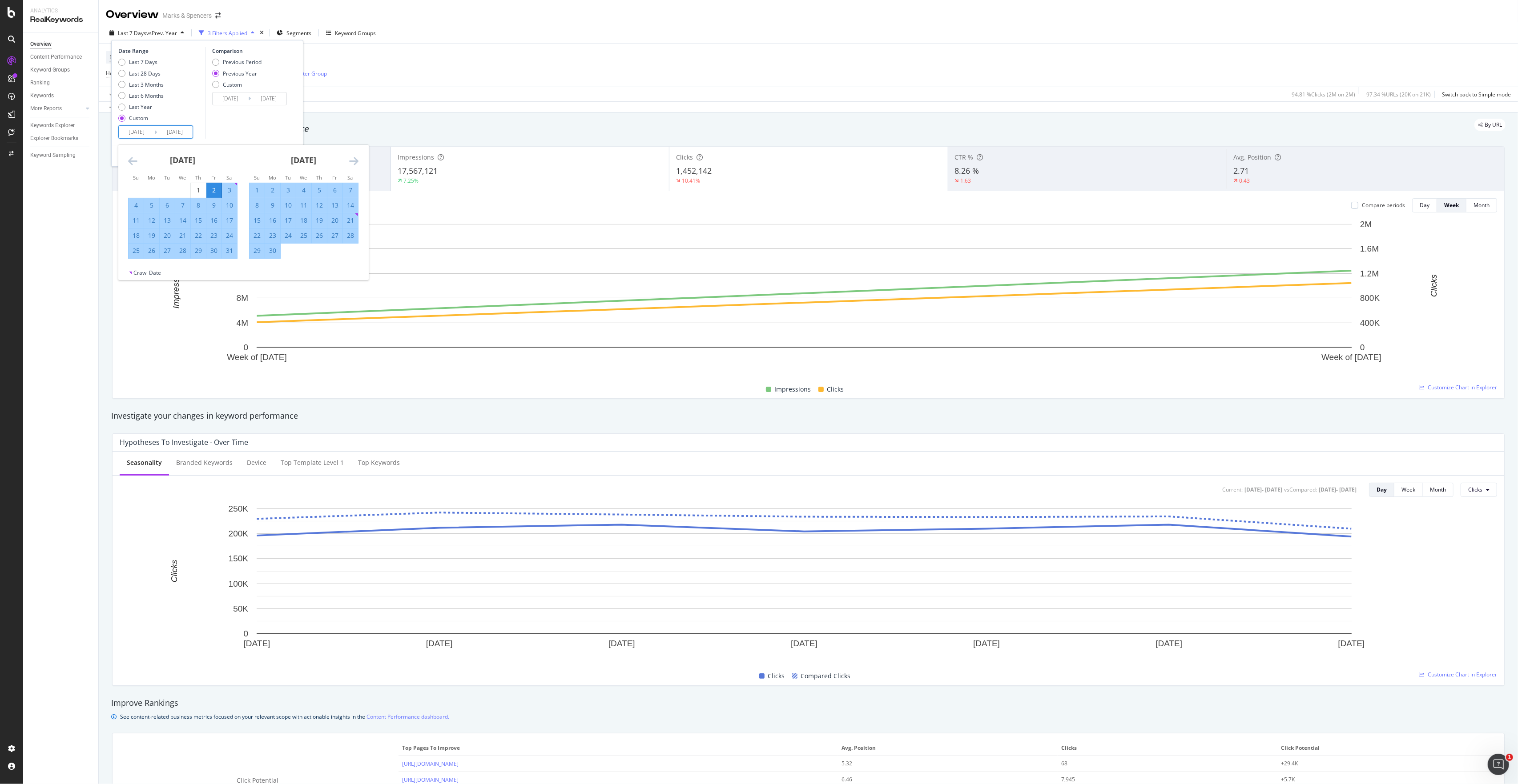
click at [199, 202] on div "8" at bounding box center [199, 205] width 15 height 9
type input "[DATE]"
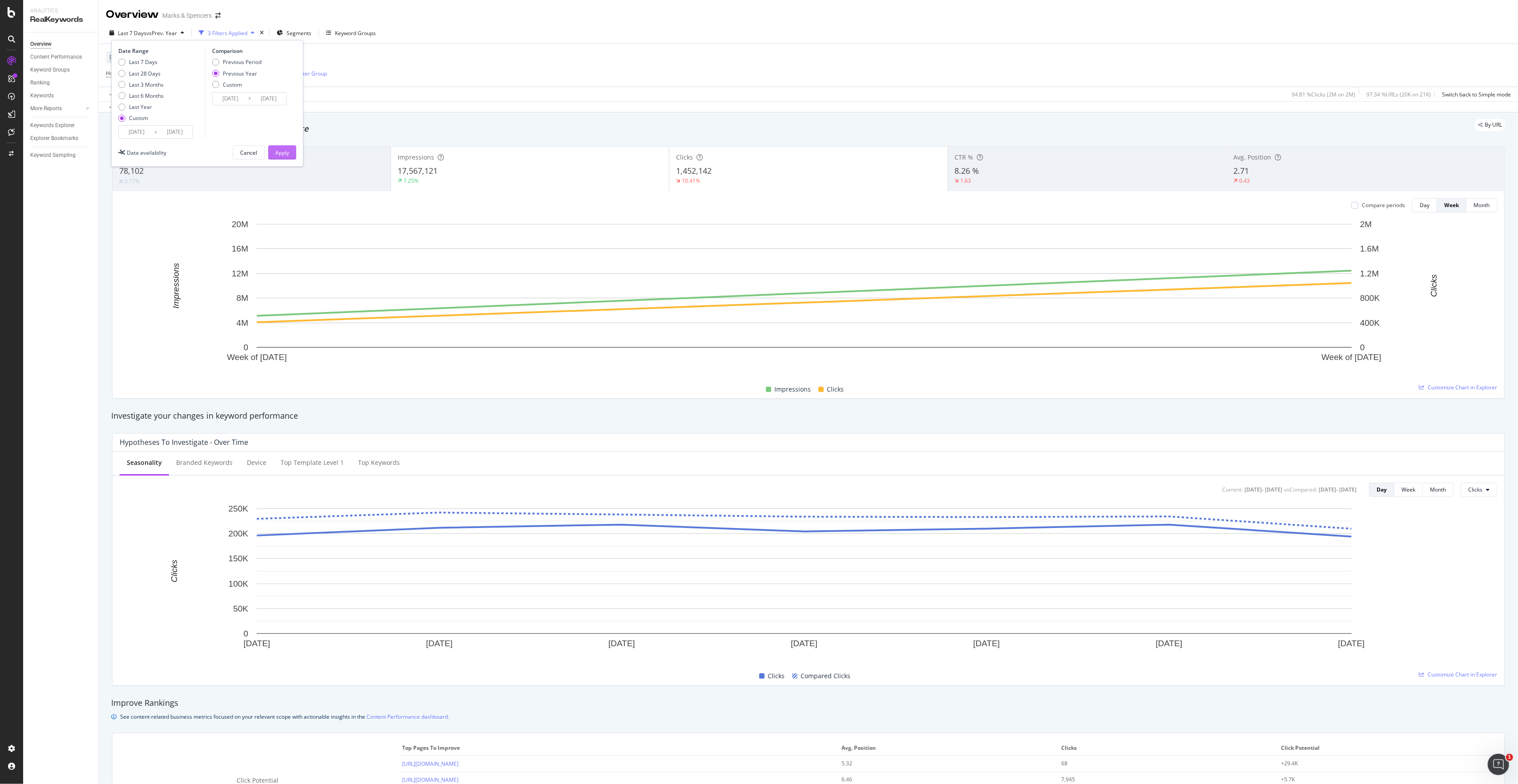
click at [278, 157] on div "Apply" at bounding box center [282, 153] width 14 height 14
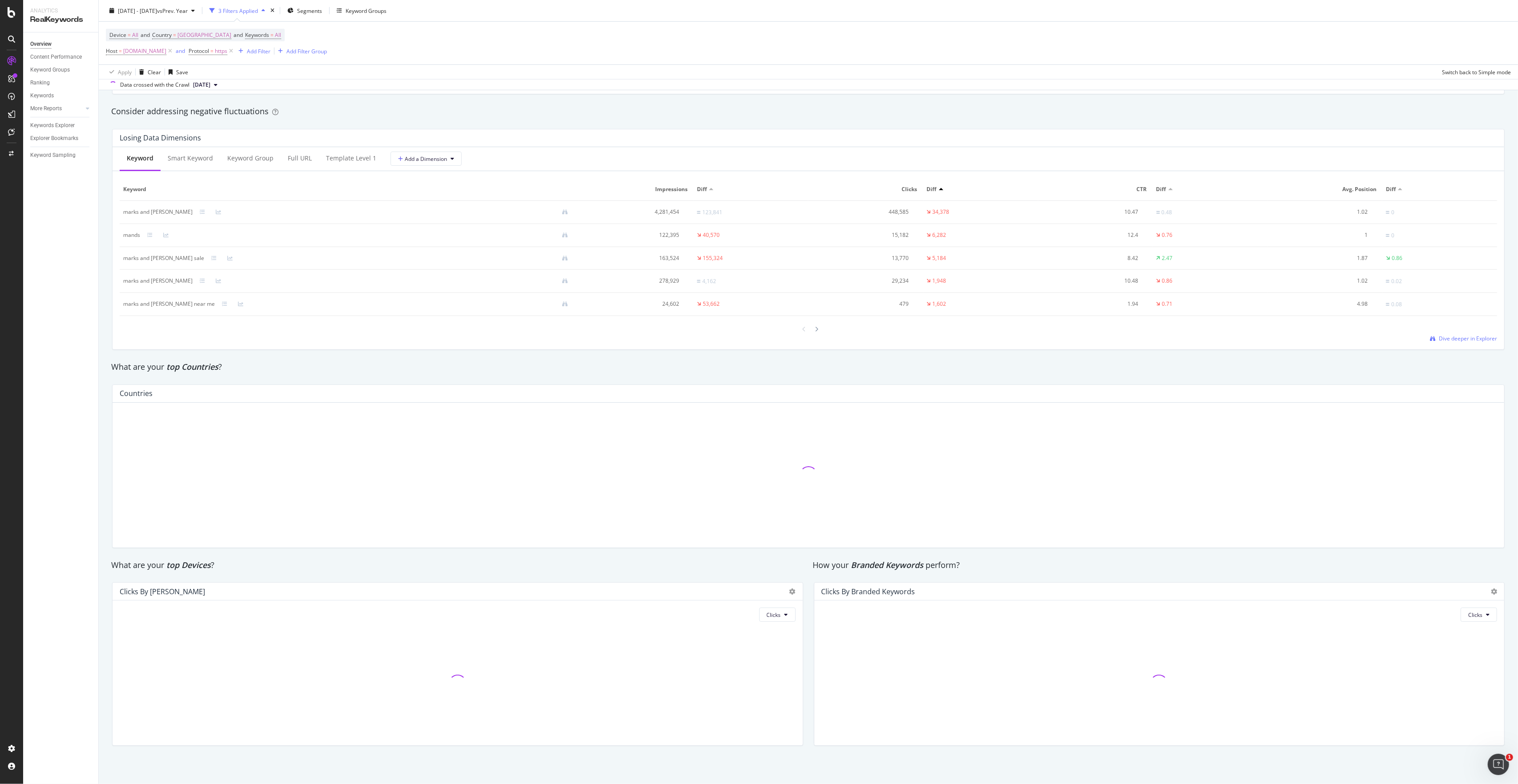
scroll to position [1026, 0]
drag, startPoint x: 1514, startPoint y: 313, endPoint x: 18, endPoint y: 18, distance: 1524.8
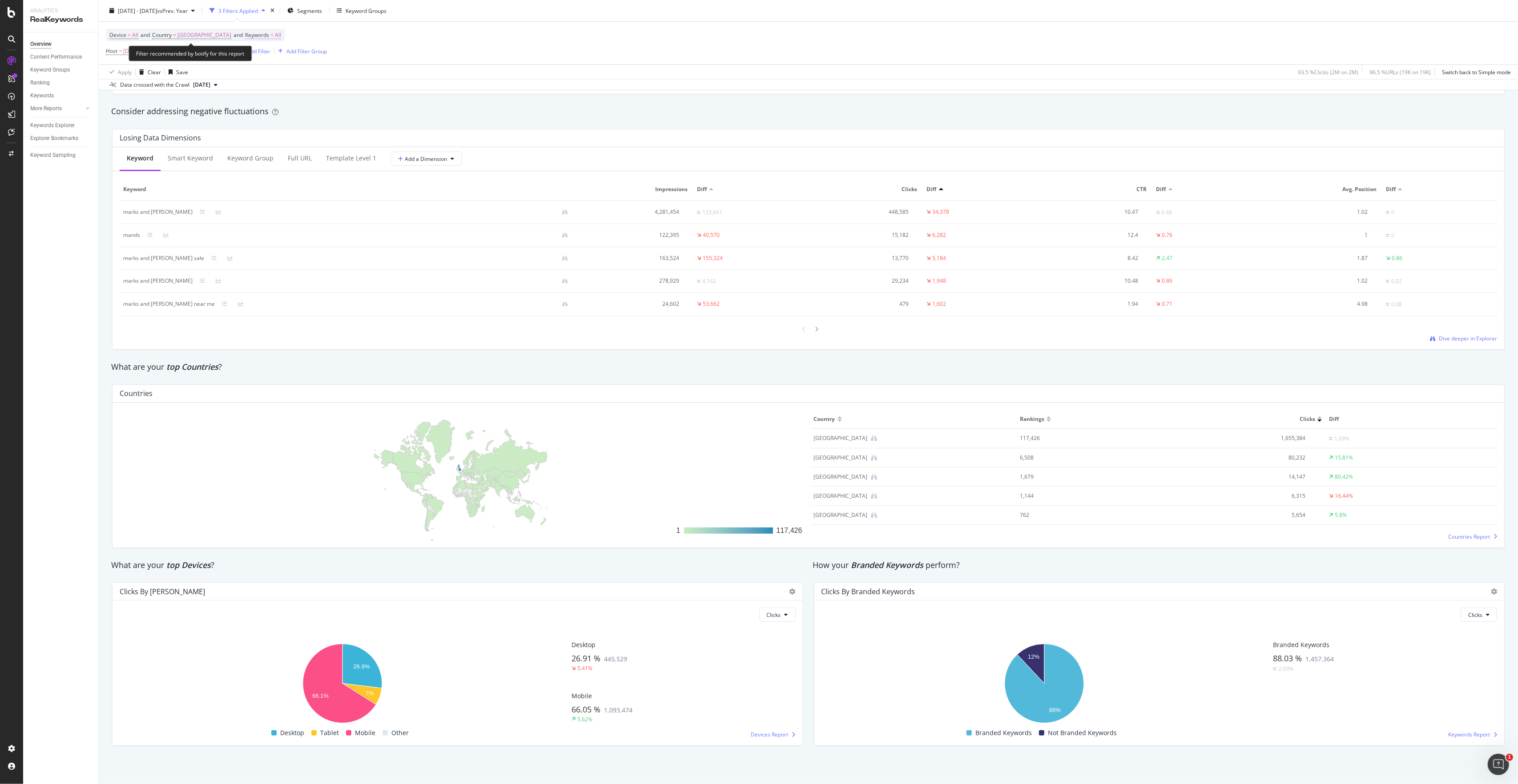
click at [275, 37] on span "All" at bounding box center [278, 35] width 6 height 12
click at [259, 54] on icon "button" at bounding box center [260, 56] width 4 height 5
click at [266, 87] on span "Branded" at bounding box center [298, 88] width 91 height 8
click at [333, 77] on div "Apply" at bounding box center [335, 75] width 14 height 8
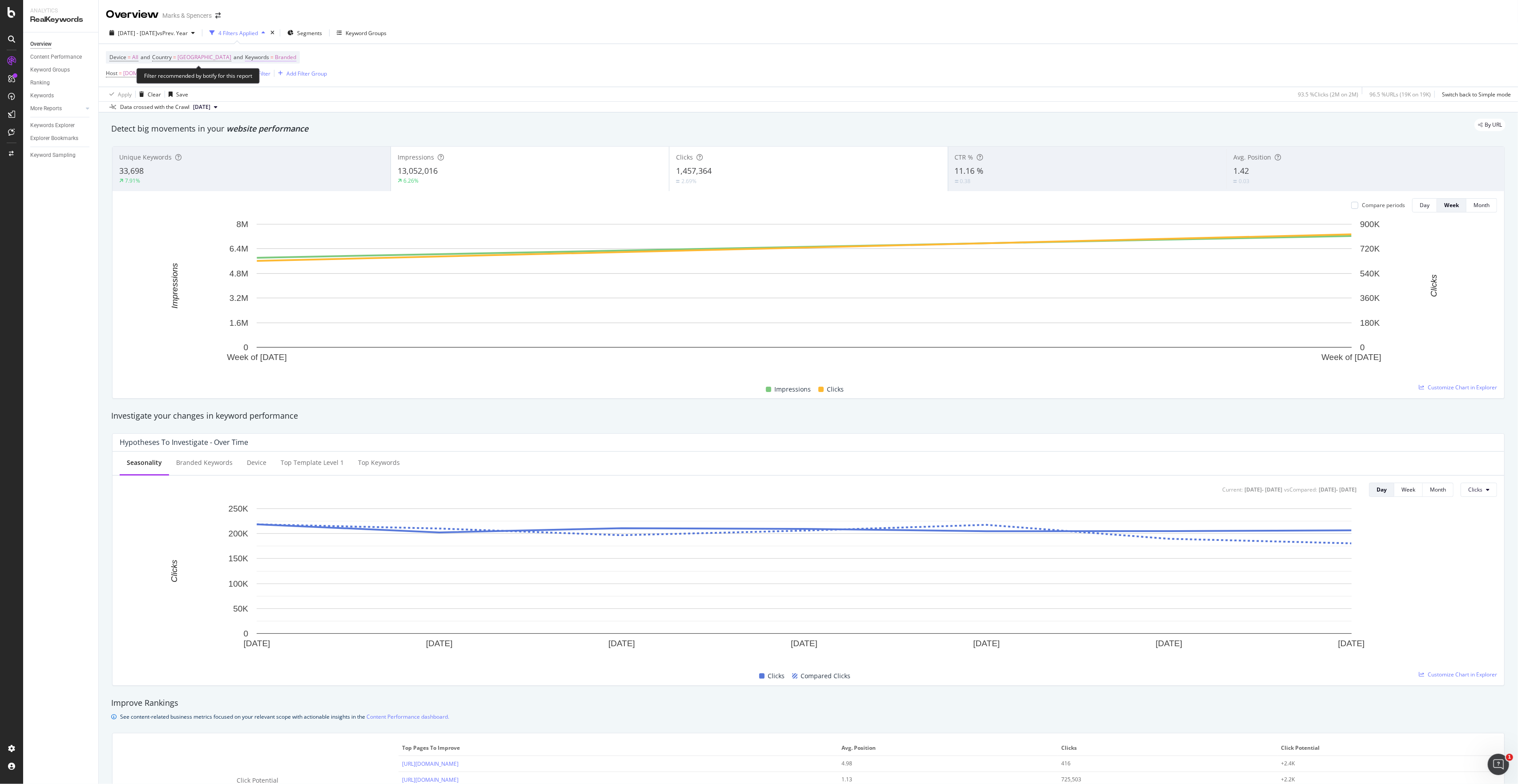
click at [285, 61] on span "Branded" at bounding box center [285, 57] width 21 height 12
click at [276, 77] on icon "button" at bounding box center [275, 79] width 4 height 5
click at [276, 98] on span "Non-Branded" at bounding box center [298, 97] width 91 height 8
click at [336, 95] on div "Apply" at bounding box center [335, 97] width 14 height 8
